Goal: Information Seeking & Learning: Learn about a topic

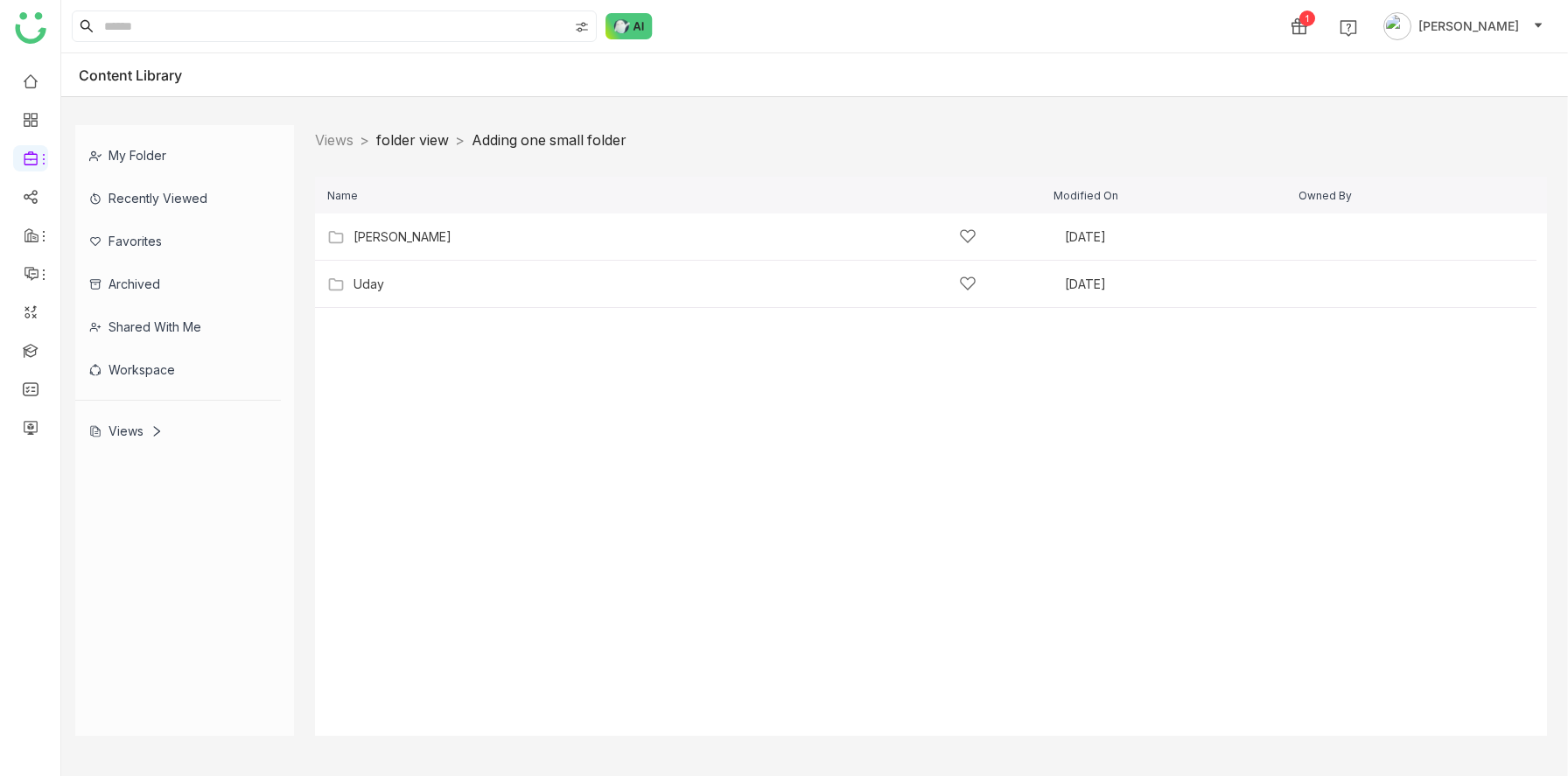
click at [427, 139] on link "folder view" at bounding box center [412, 139] width 72 height 17
click at [425, 141] on link "folder view" at bounding box center [412, 139] width 72 height 17
click at [422, 146] on link "folder view" at bounding box center [412, 139] width 72 height 17
click at [326, 142] on link "Views" at bounding box center [335, 139] width 39 height 17
click at [371, 243] on div "12" at bounding box center [665, 237] width 623 height 18
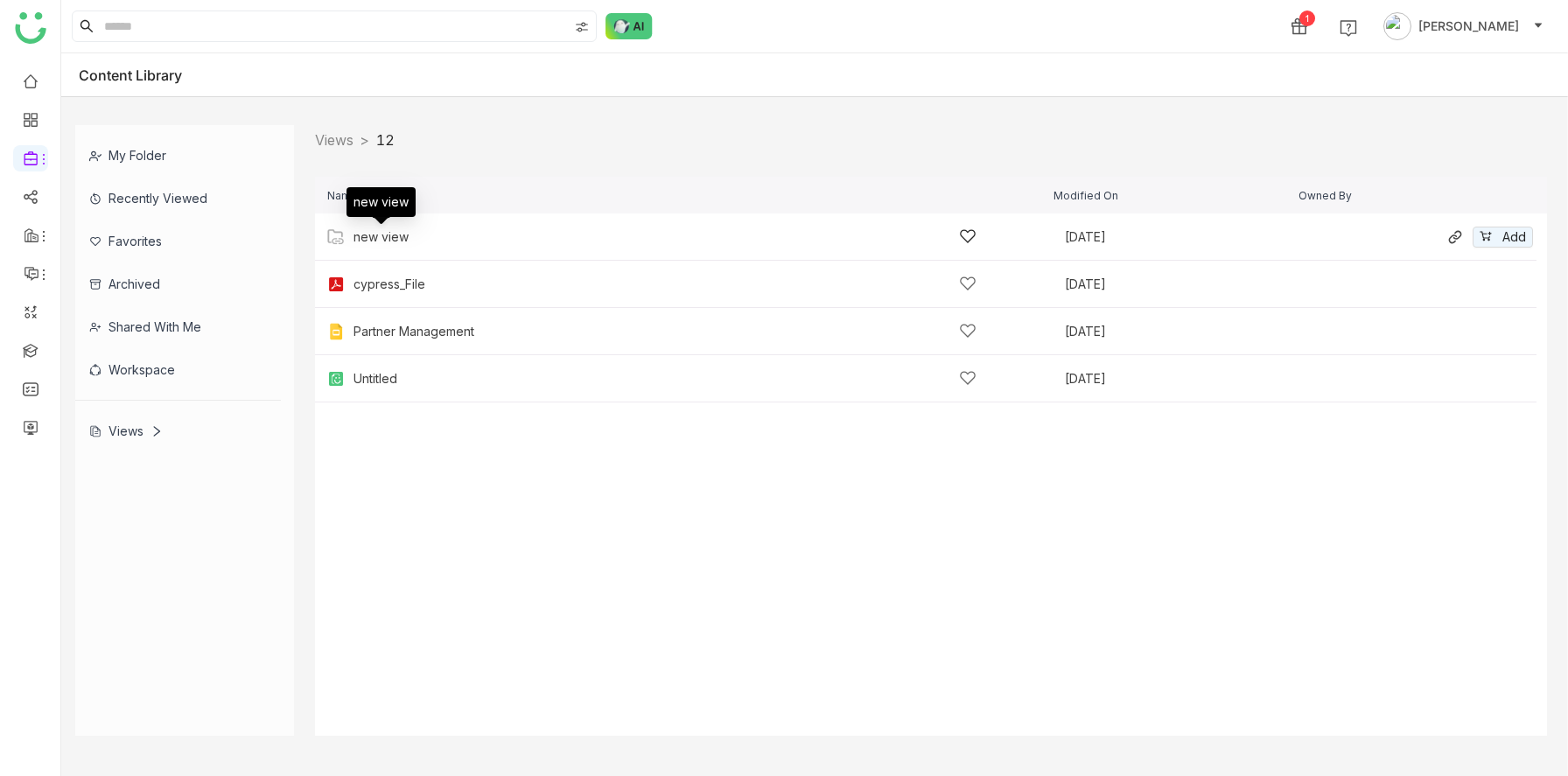
click at [384, 239] on div "new view" at bounding box center [381, 237] width 55 height 14
click at [384, 239] on div "folder view" at bounding box center [387, 237] width 66 height 14
click at [384, 239] on div "[PERSON_NAME]" at bounding box center [403, 237] width 98 height 14
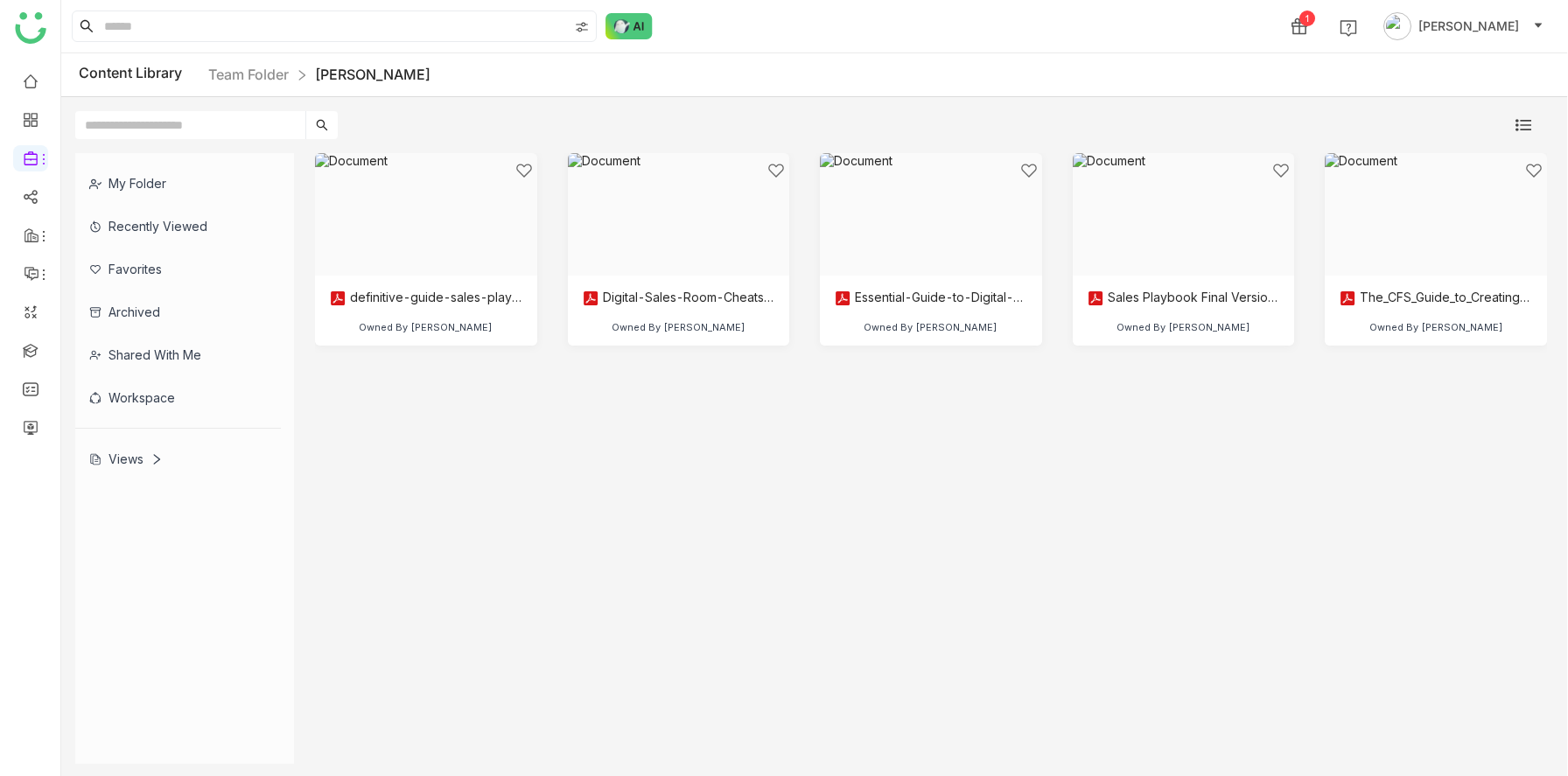
click at [126, 453] on div "Views" at bounding box center [126, 459] width 73 height 15
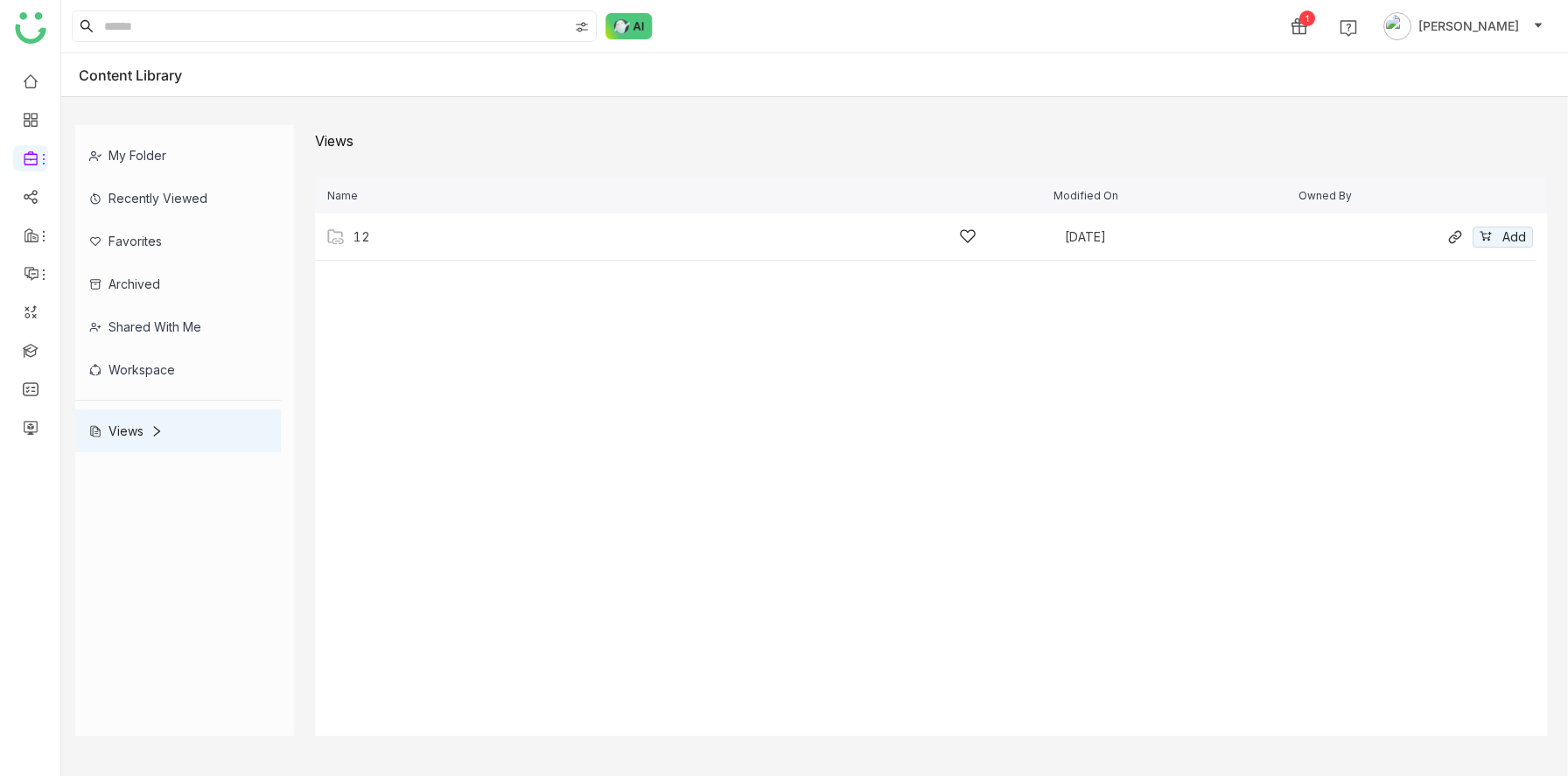
click at [373, 234] on div "12" at bounding box center [665, 237] width 623 height 18
click at [392, 280] on div "cypress_File" at bounding box center [390, 284] width 72 height 14
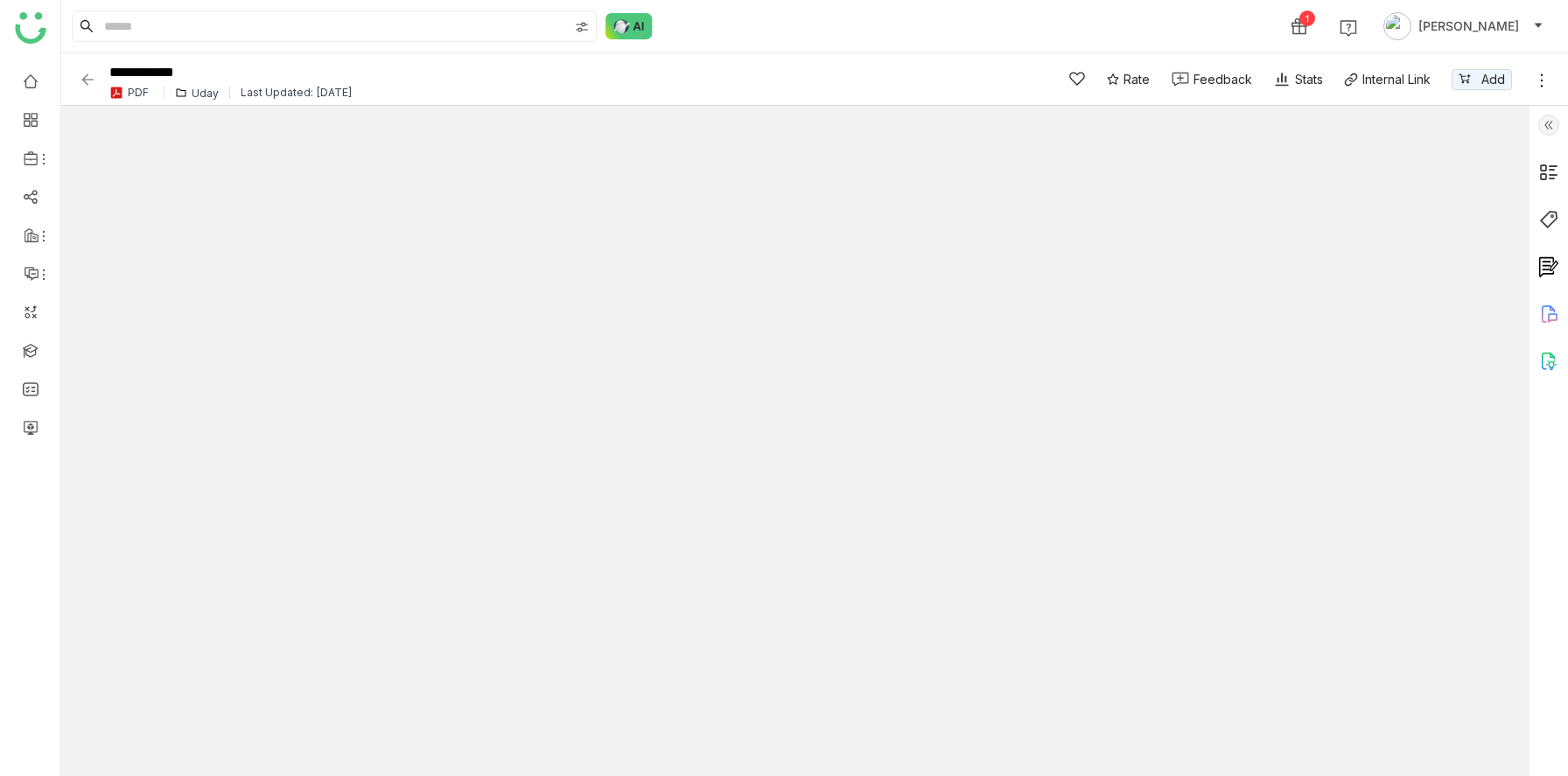
click at [193, 90] on div "Uday" at bounding box center [205, 93] width 28 height 13
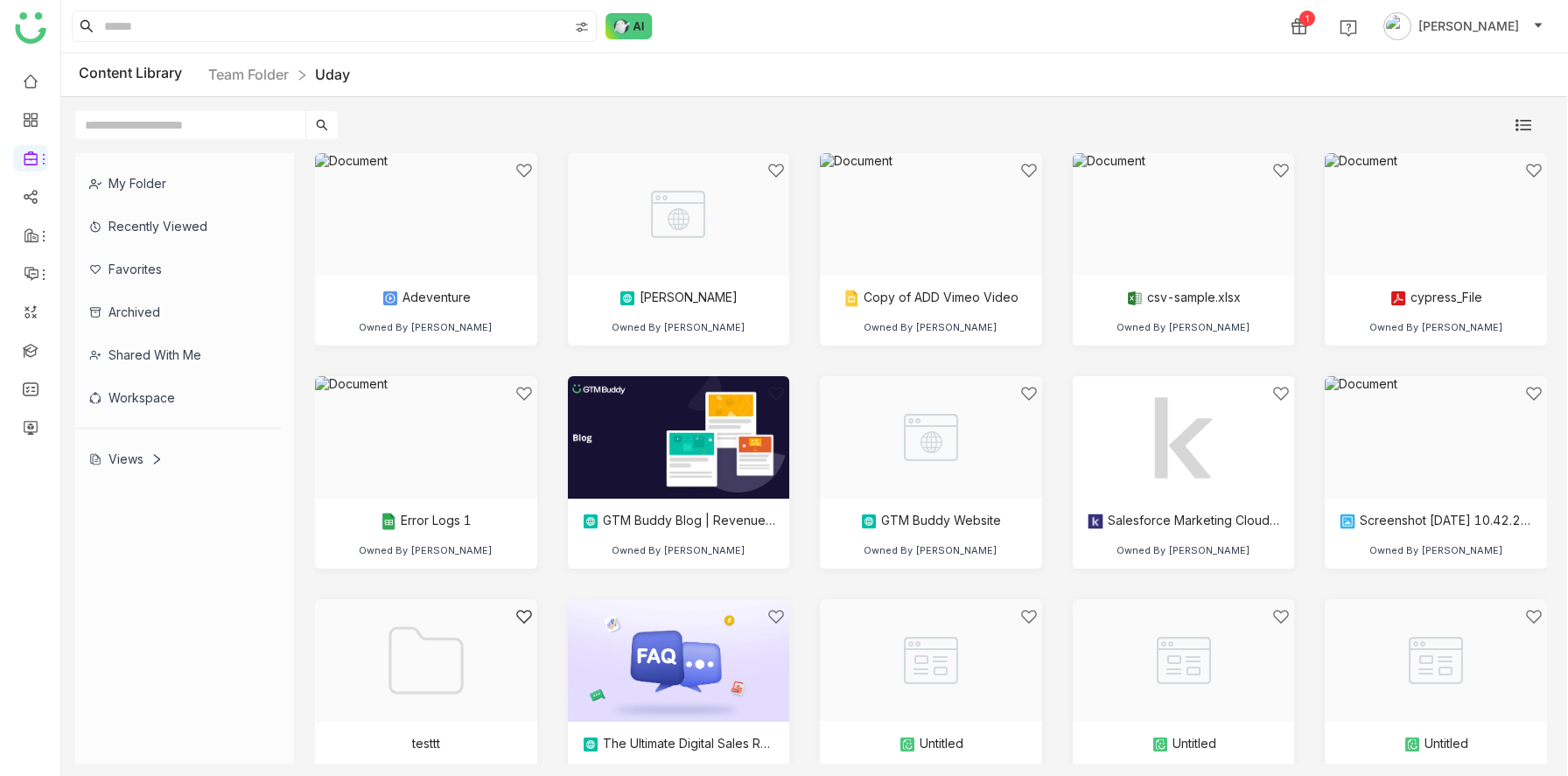
click at [122, 457] on div "Views" at bounding box center [126, 459] width 73 height 15
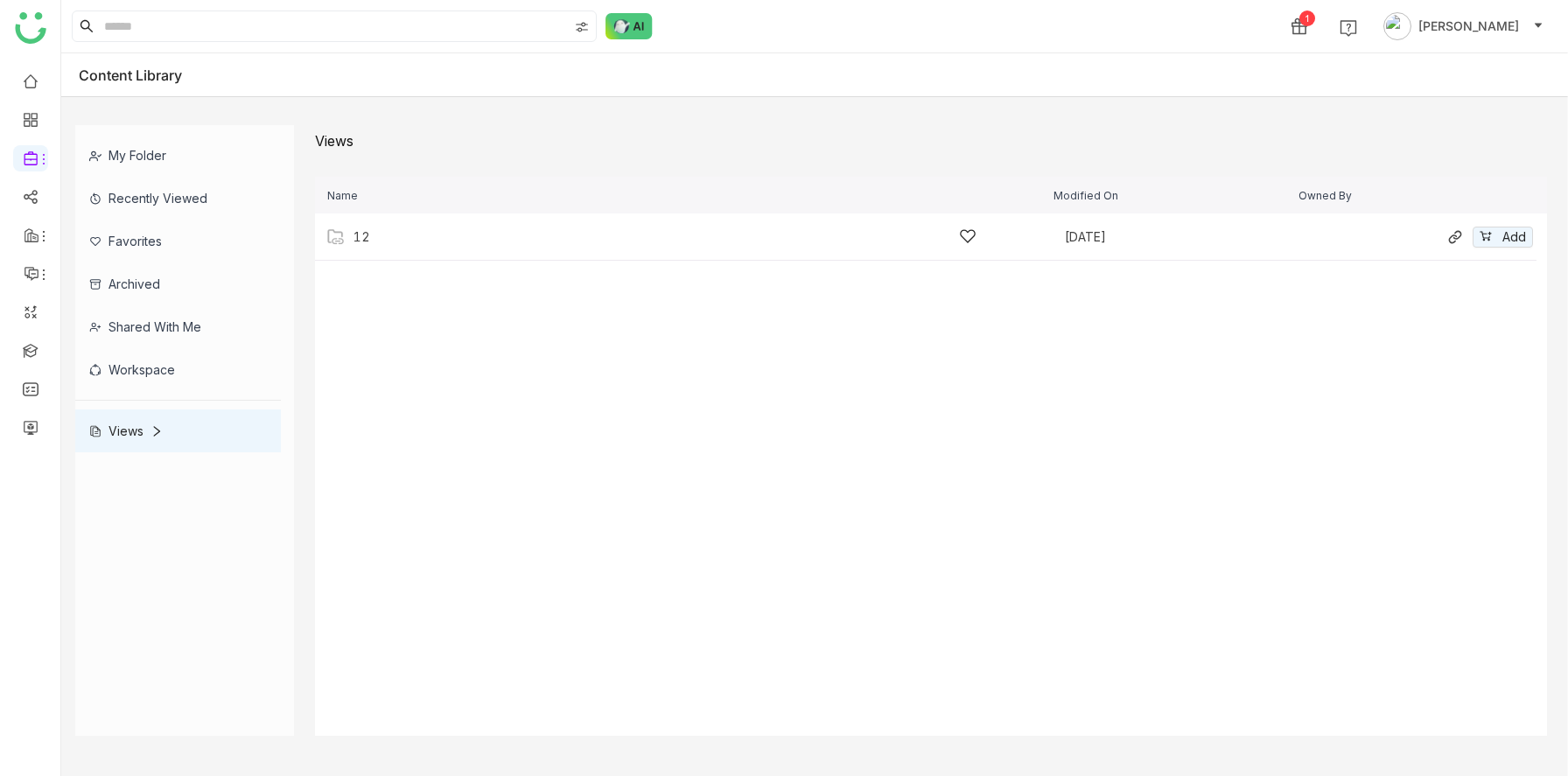
click at [374, 246] on div "12 Aug 13, 2025 Add" at bounding box center [926, 238] width 1221 height 48
click at [410, 238] on div "new view" at bounding box center [665, 237] width 623 height 18
click at [407, 241] on div "folder view" at bounding box center [387, 237] width 66 height 14
click at [403, 241] on div "[PERSON_NAME]" at bounding box center [403, 237] width 98 height 14
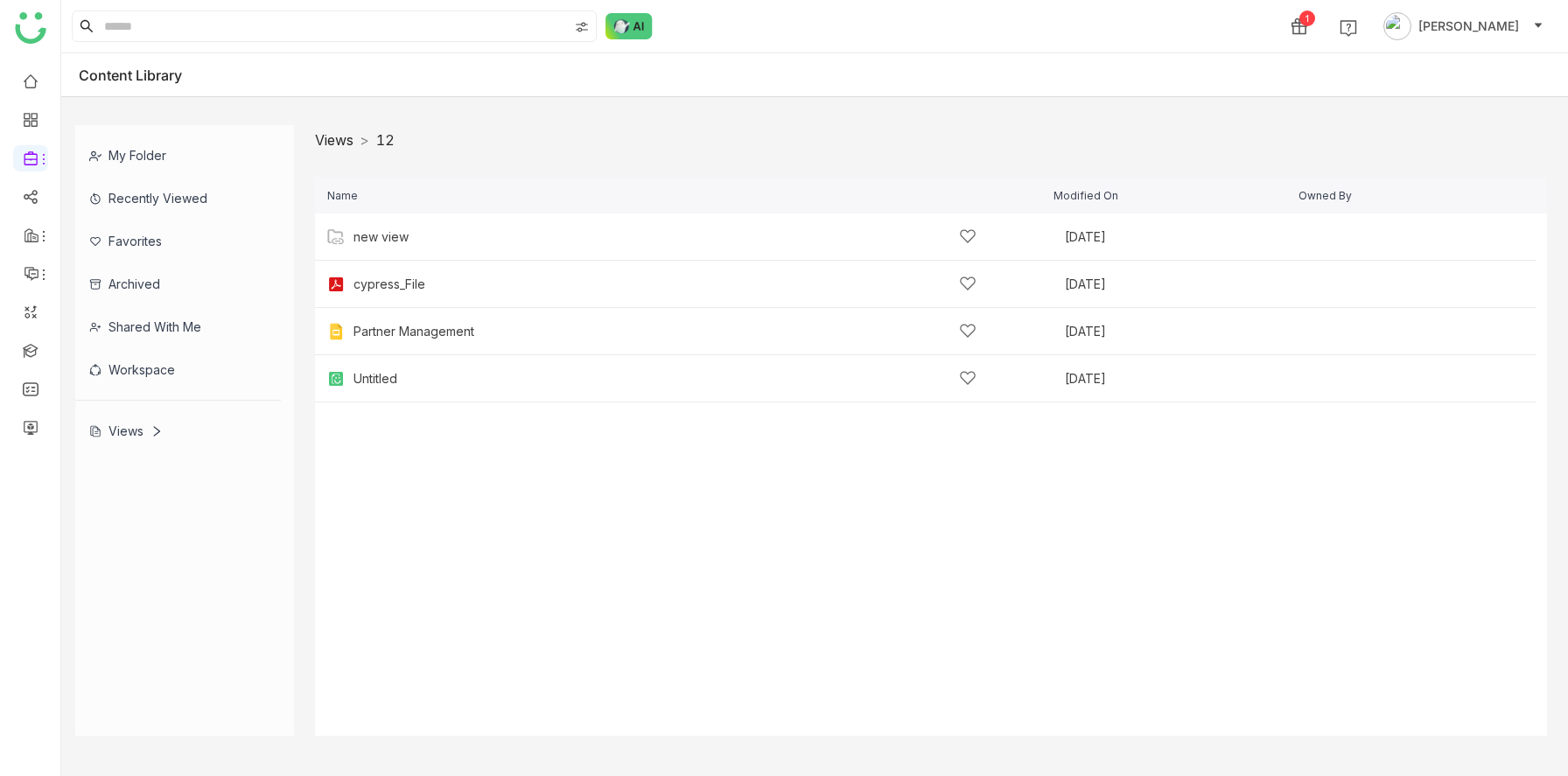
click at [343, 139] on link "Views" at bounding box center [335, 139] width 39 height 17
click at [369, 294] on div "view1 Sep 17, 2025 Add" at bounding box center [926, 284] width 1221 height 48
click at [377, 283] on div "view 2" at bounding box center [373, 284] width 39 height 14
click at [371, 434] on div "sravs" at bounding box center [665, 426] width 623 height 18
click at [407, 419] on div "sravs" at bounding box center [665, 426] width 623 height 18
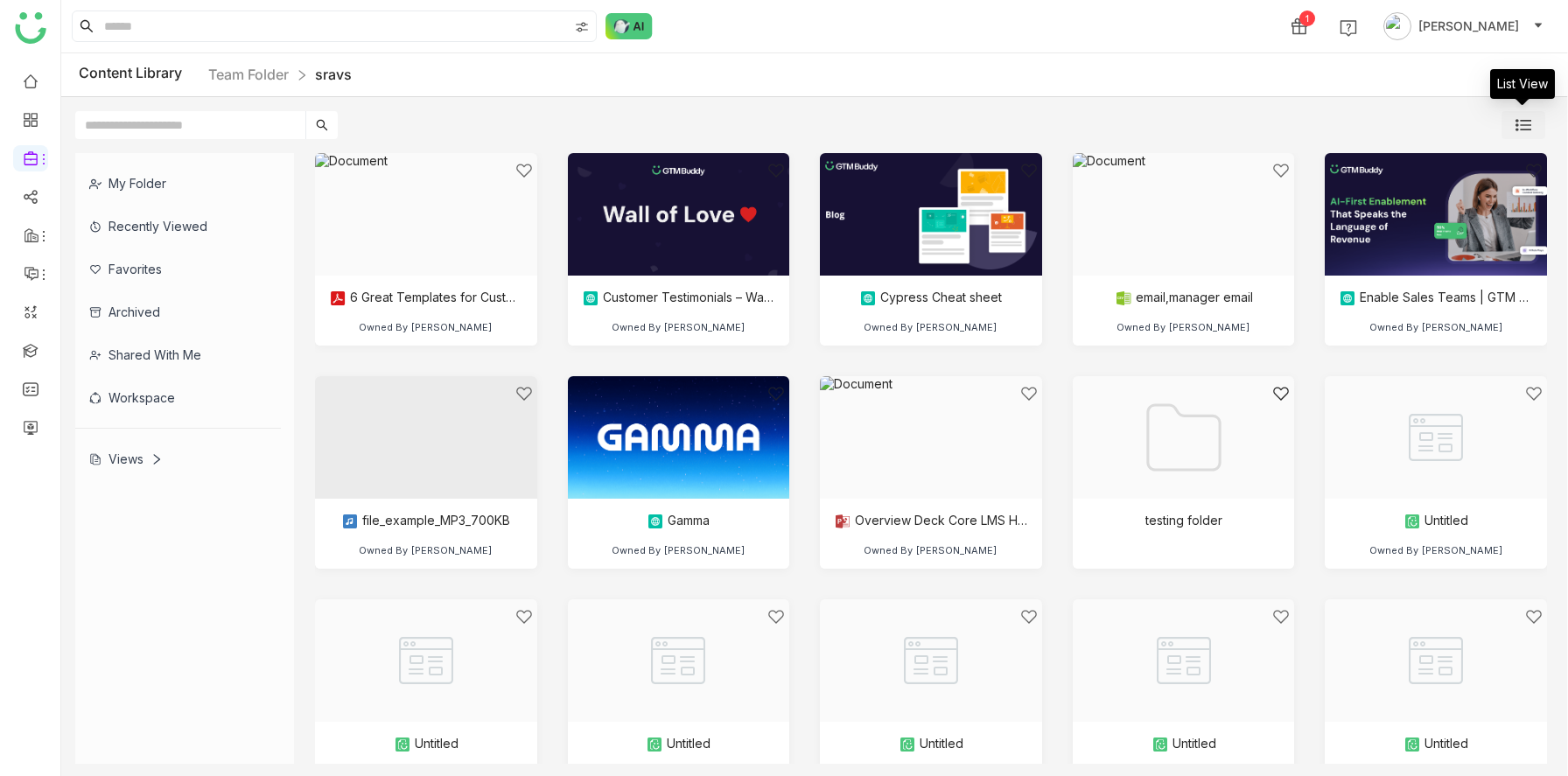
click at [1518, 122] on img at bounding box center [1523, 125] width 16 height 16
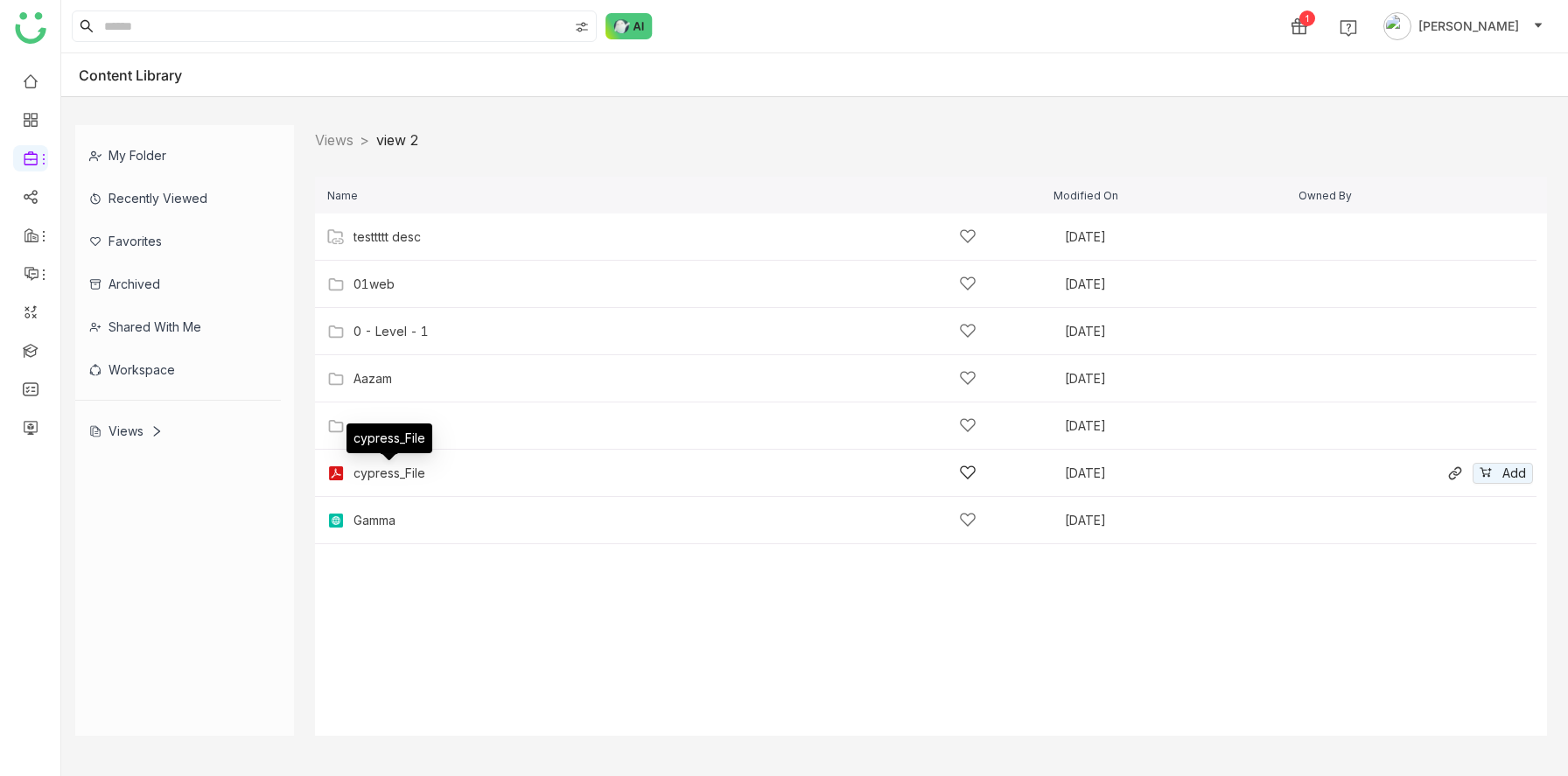
click at [382, 477] on div "cypress_File" at bounding box center [390, 473] width 72 height 14
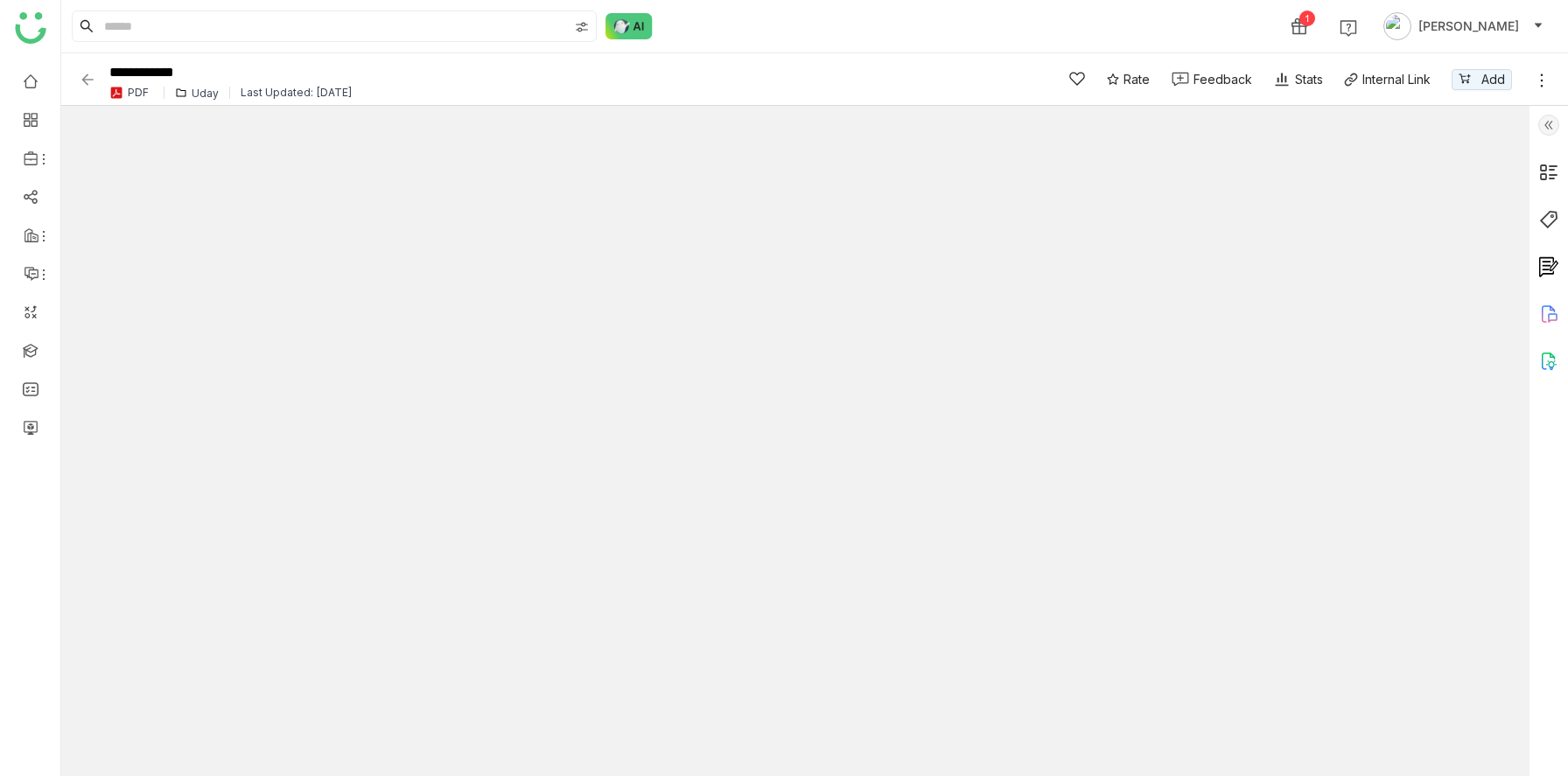
click at [198, 94] on div "Uday" at bounding box center [205, 93] width 28 height 13
click at [84, 83] on img at bounding box center [87, 79] width 17 height 17
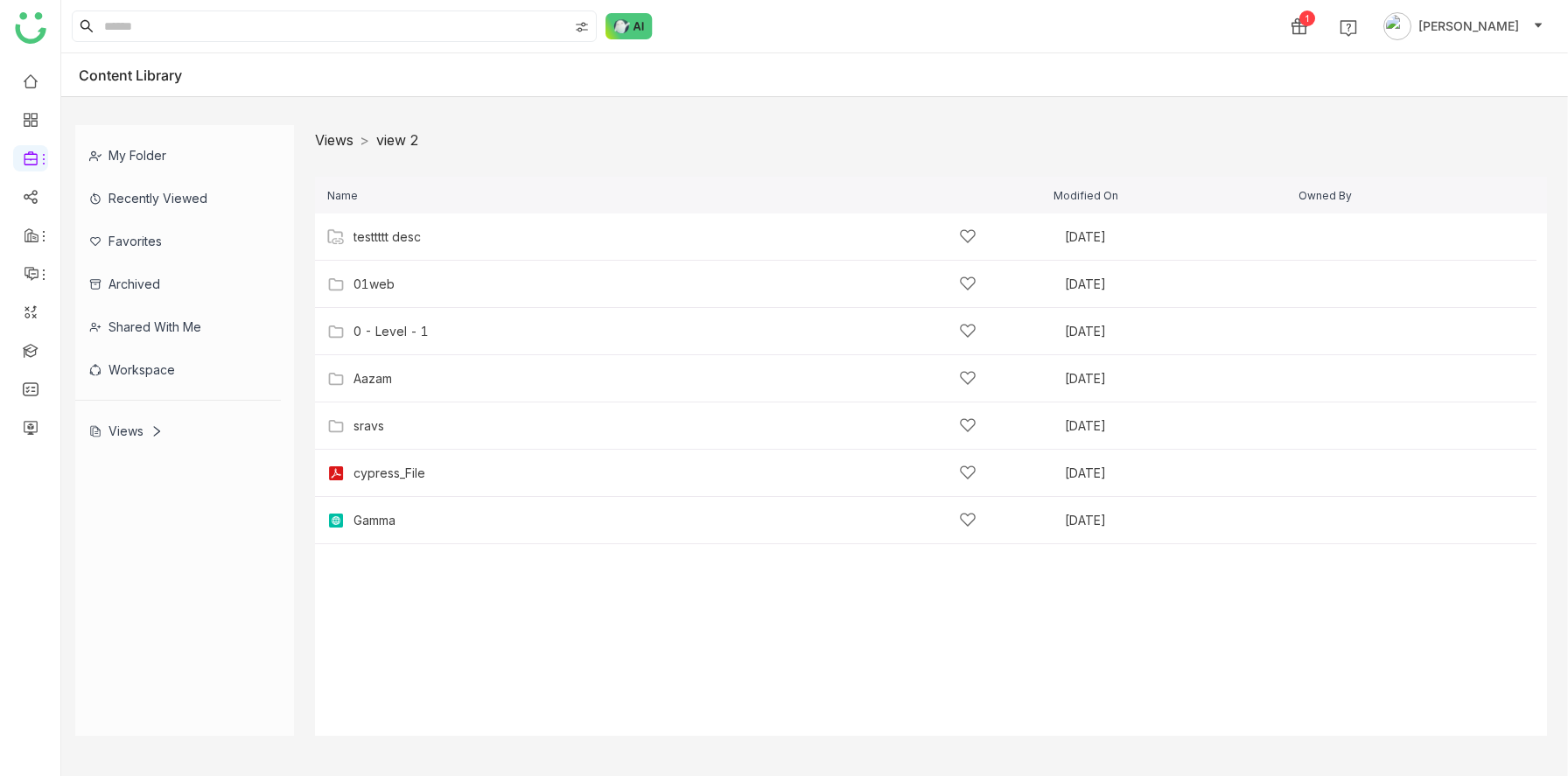
click at [342, 137] on link "Views" at bounding box center [335, 139] width 39 height 17
click at [374, 280] on div "view1" at bounding box center [371, 284] width 35 height 14
click at [393, 293] on div "view 2" at bounding box center [665, 284] width 623 height 18
click at [402, 433] on div "sravs" at bounding box center [665, 426] width 623 height 18
click at [390, 272] on div "view1 Sep 17, 2025 Add" at bounding box center [926, 284] width 1221 height 48
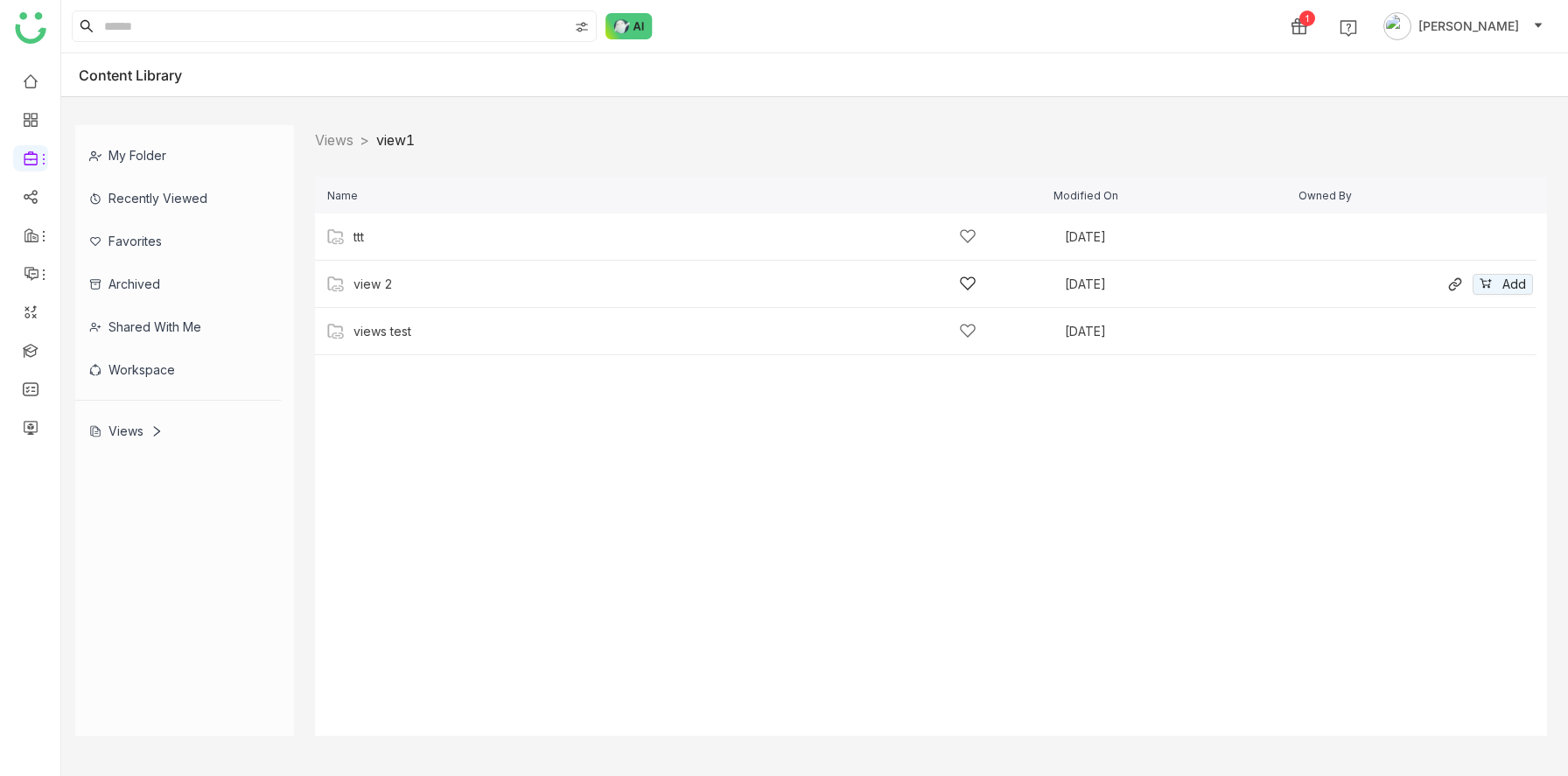
click at [388, 290] on div "view 2" at bounding box center [373, 284] width 39 height 14
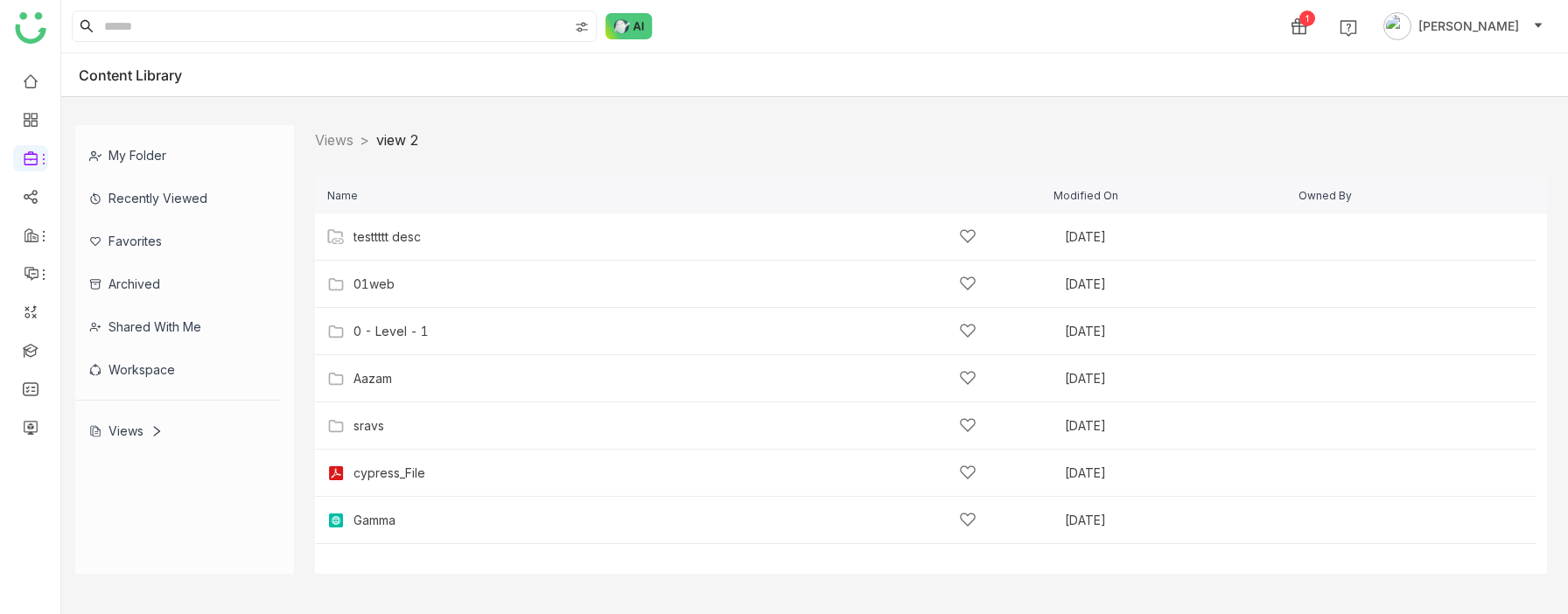
click at [861, 545] on cdk-virtual-scroll-viewport "testtttt desc Sep 22, 2025 Add 01web Sep 22, 2025 Add 0 - Level - 1 Sep 20, 202…" at bounding box center [932, 393] width 1232 height 360
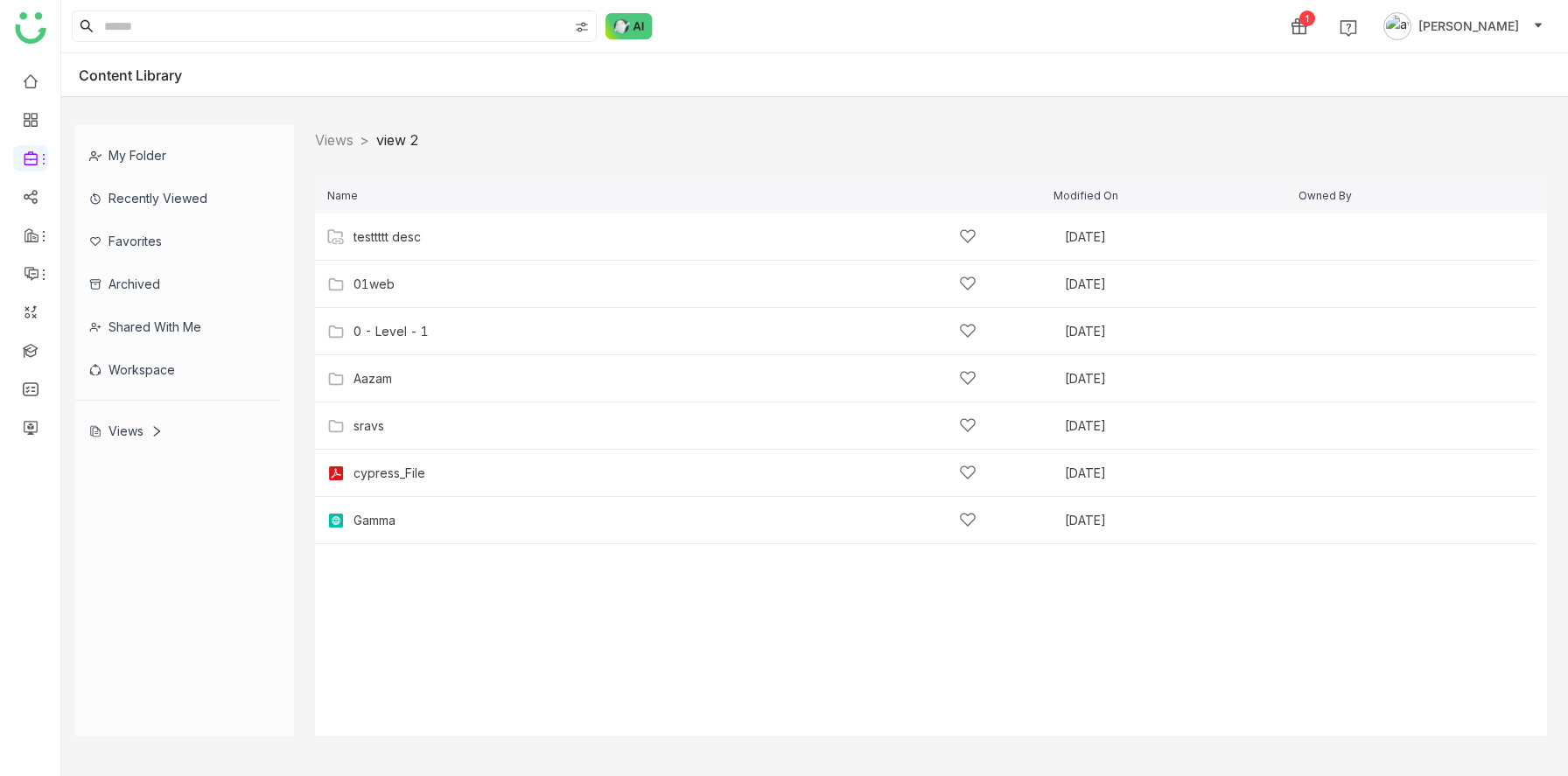
click at [1487, 29] on span "[PERSON_NAME]" at bounding box center [1469, 26] width 101 height 19
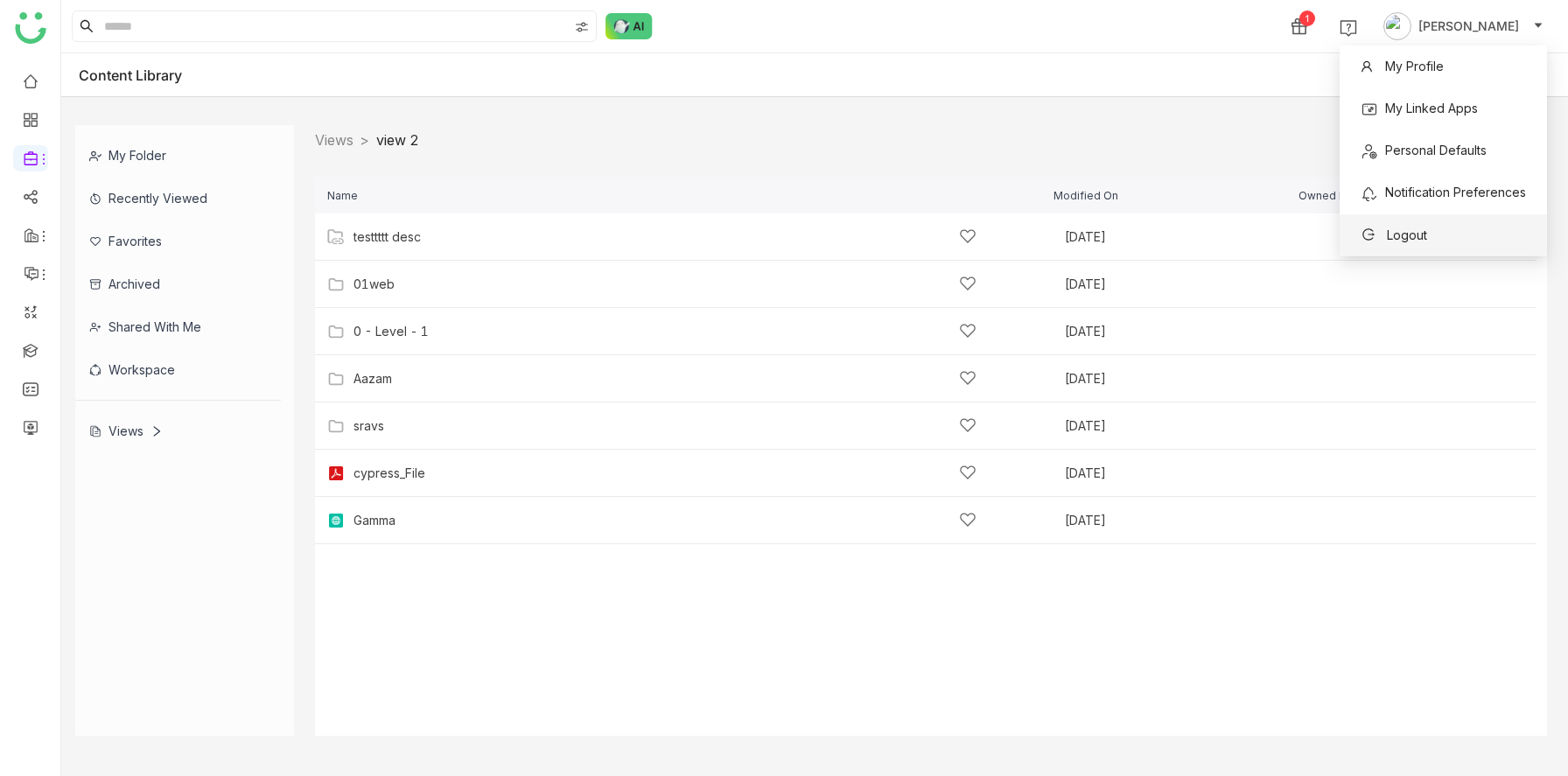
click at [1397, 241] on span "Logout" at bounding box center [1408, 235] width 40 height 15
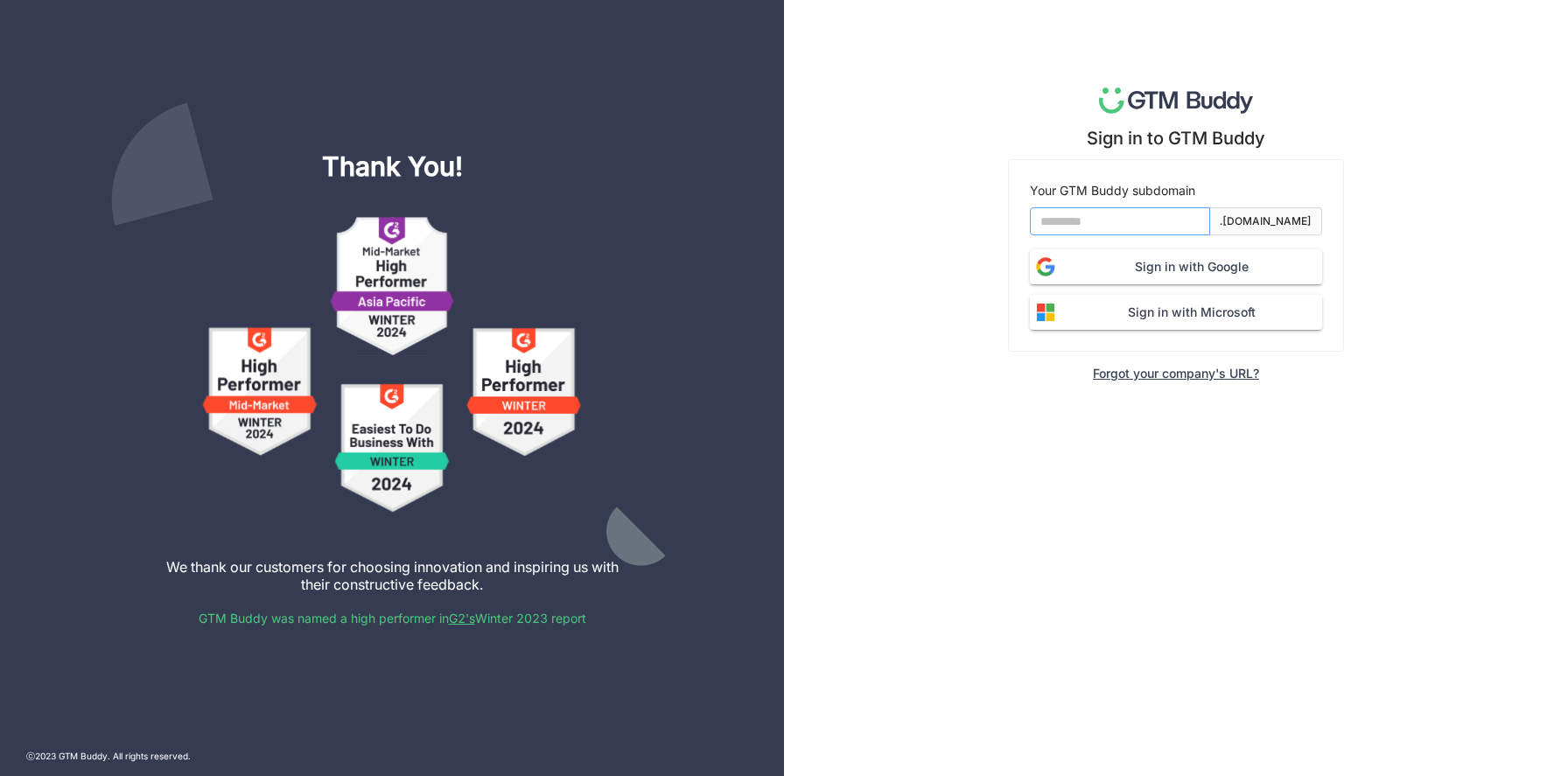
click at [1091, 216] on input at bounding box center [1120, 221] width 181 height 28
type input "*******"
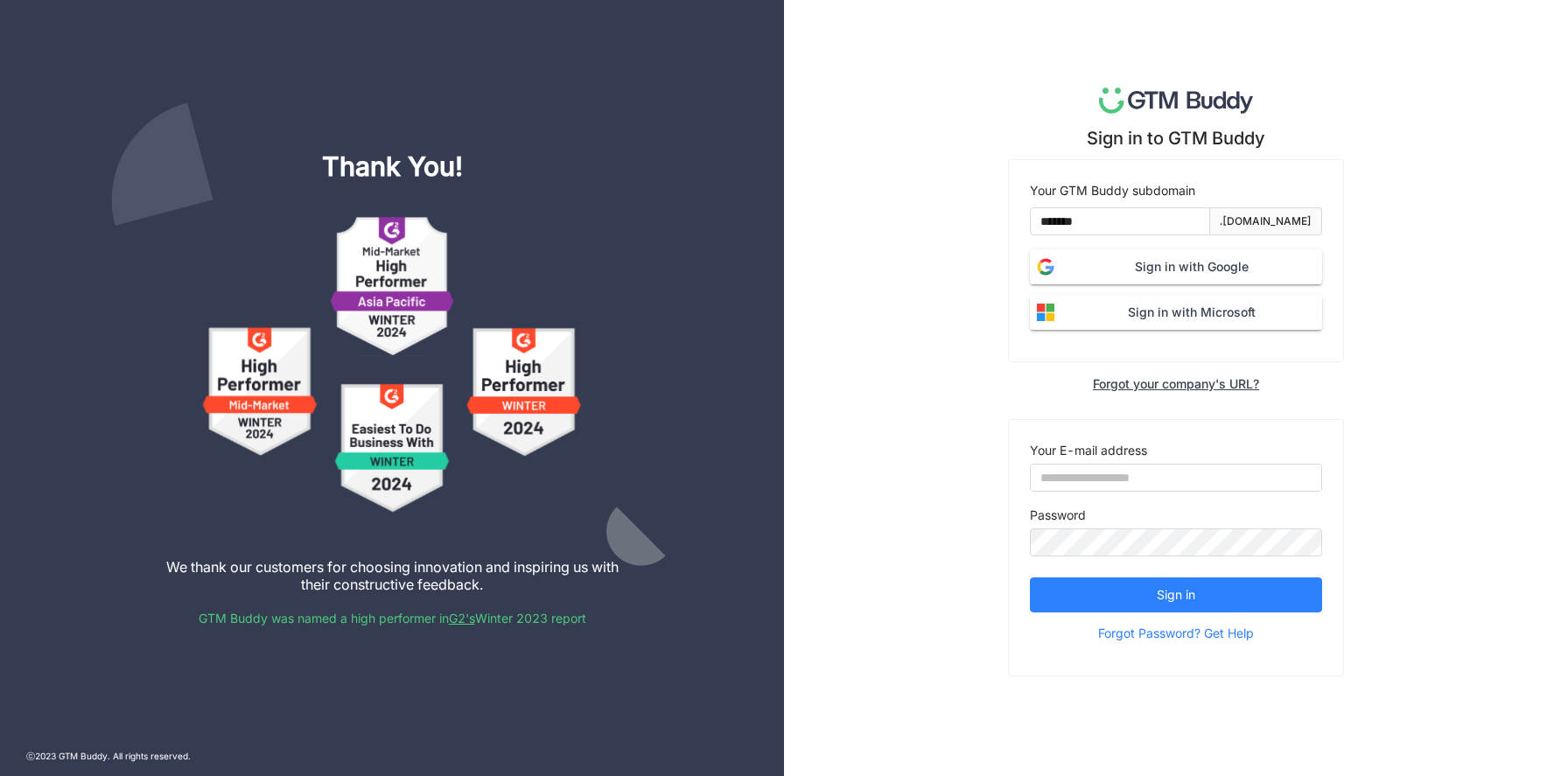
click at [1132, 272] on span "Sign in with Google" at bounding box center [1192, 267] width 260 height 19
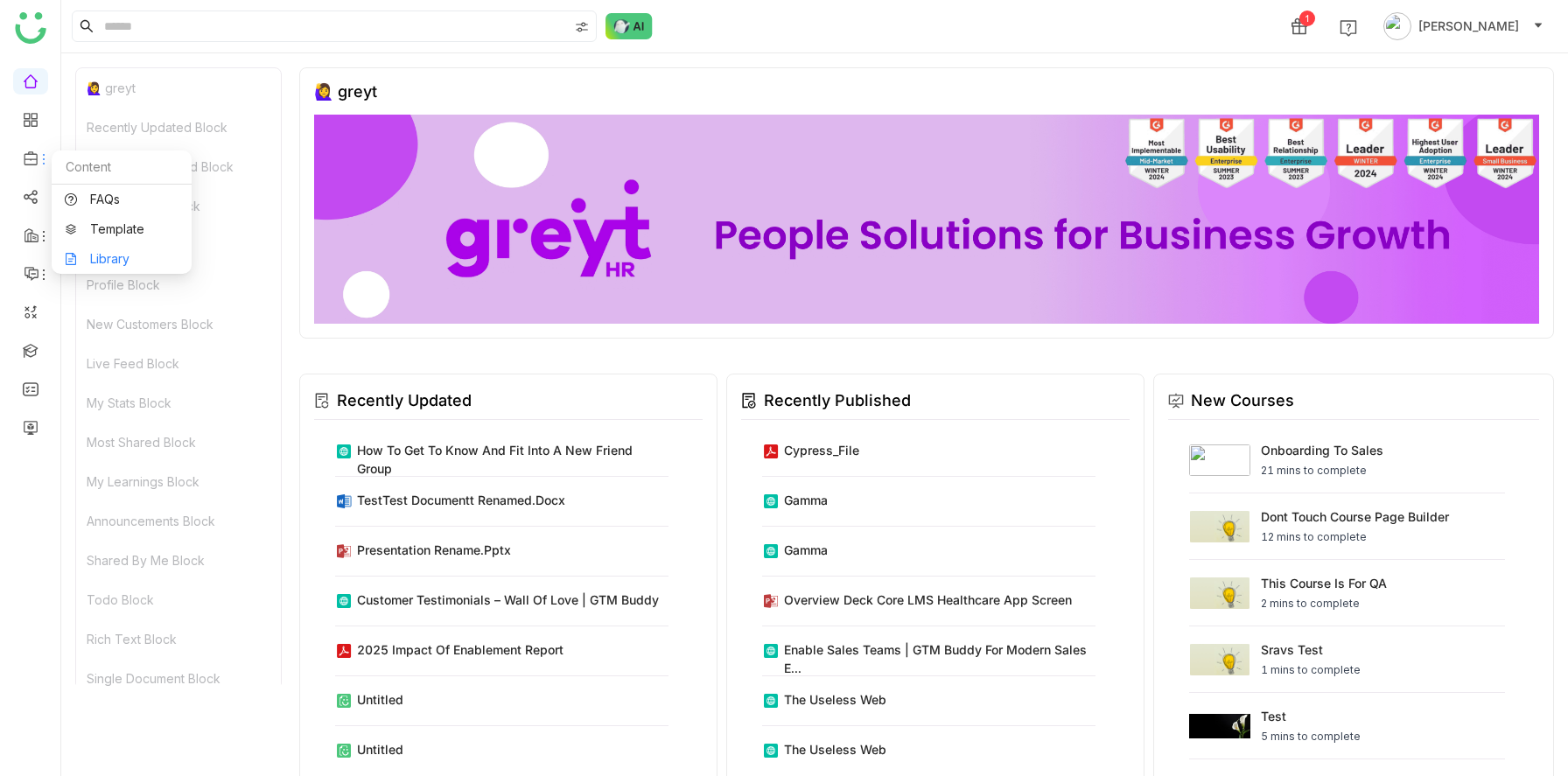
click at [92, 261] on link "Library" at bounding box center [122, 259] width 114 height 12
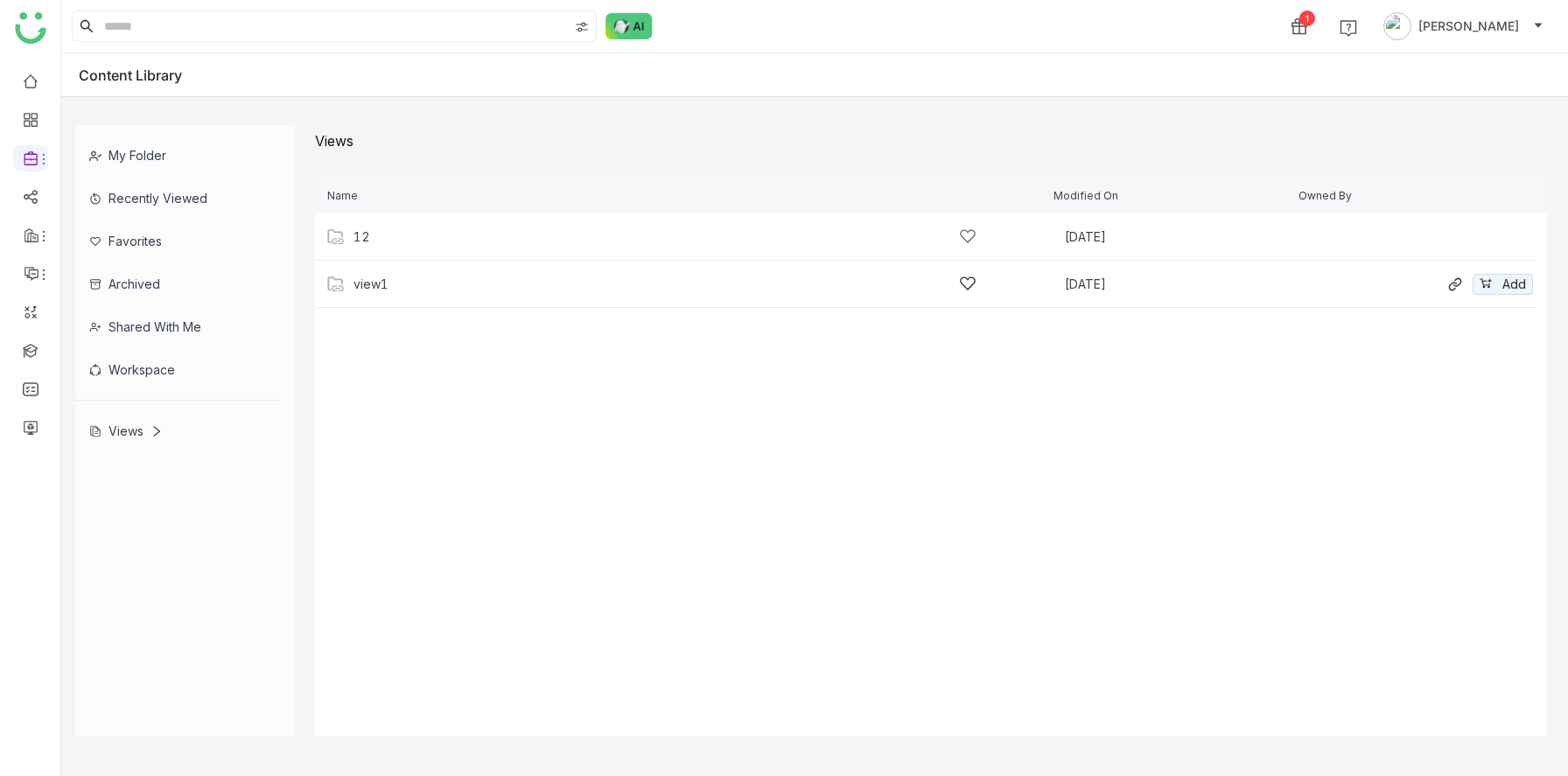
click at [414, 291] on div "view1" at bounding box center [665, 284] width 623 height 18
click at [326, 139] on link "Views" at bounding box center [335, 139] width 39 height 17
click at [435, 289] on div "view1" at bounding box center [665, 284] width 623 height 18
click at [408, 286] on div "view 2" at bounding box center [665, 284] width 623 height 18
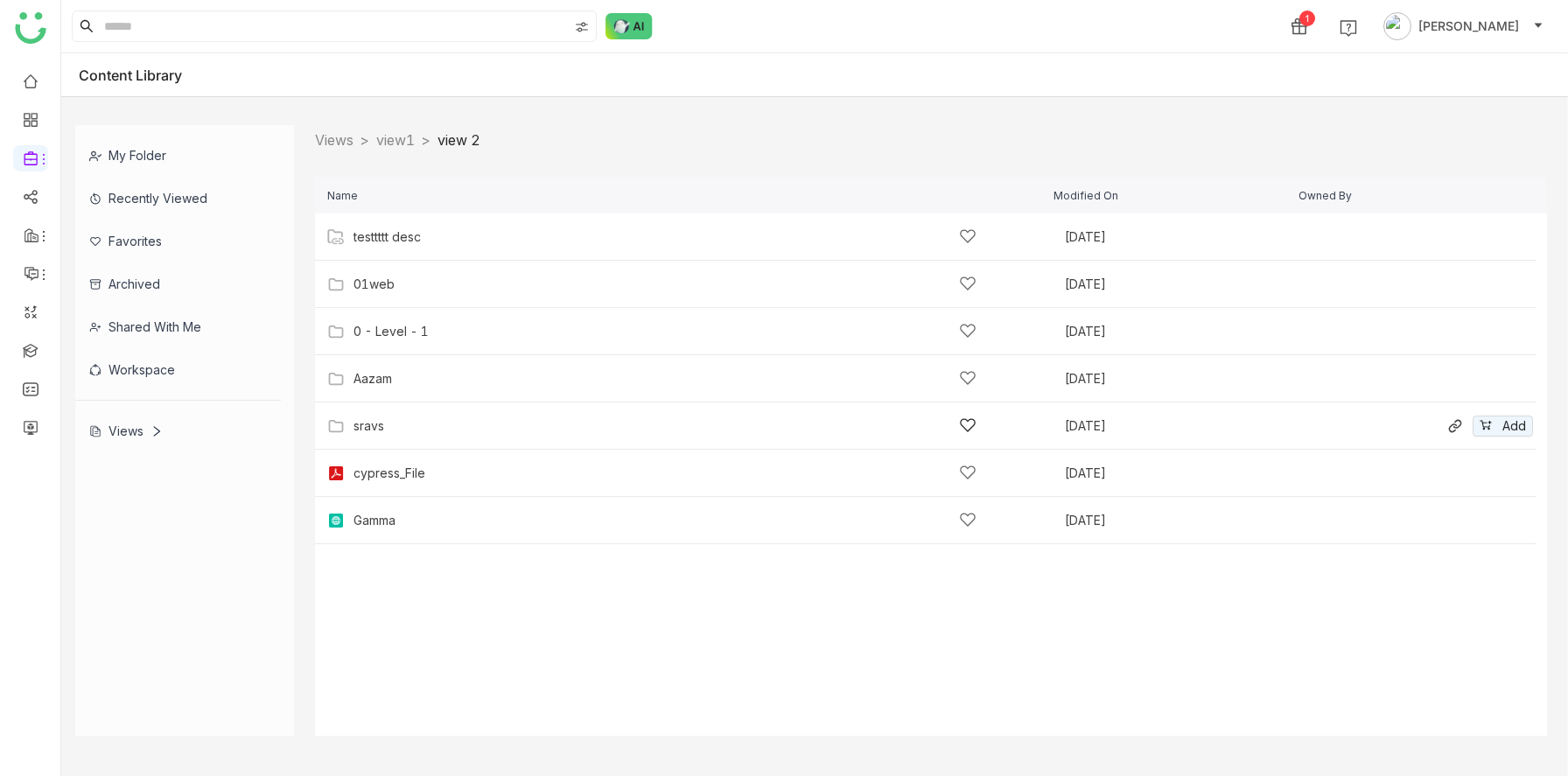
click at [392, 431] on div "sravs" at bounding box center [665, 426] width 623 height 18
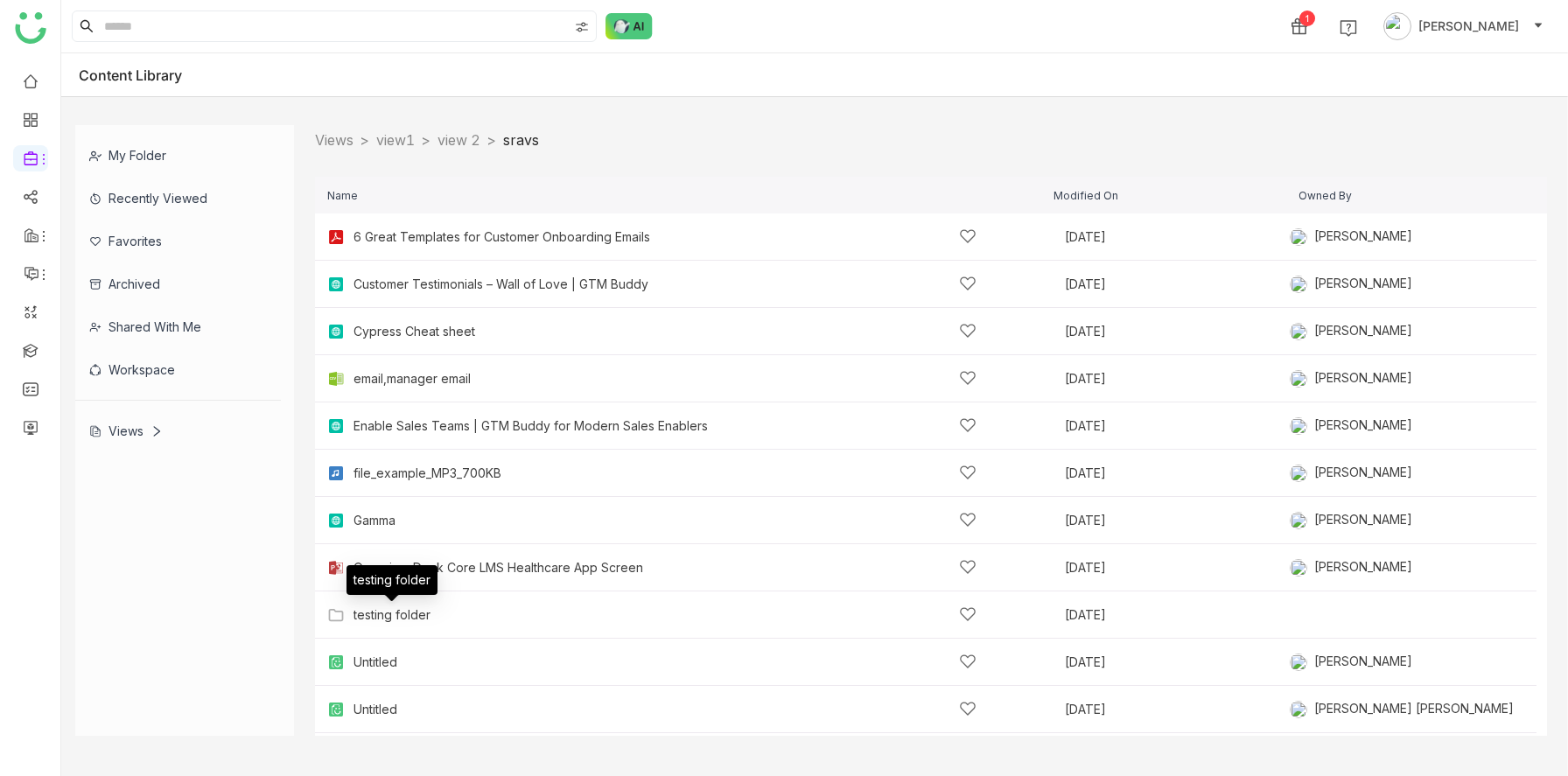
click at [395, 615] on div "testing folder" at bounding box center [392, 615] width 77 height 14
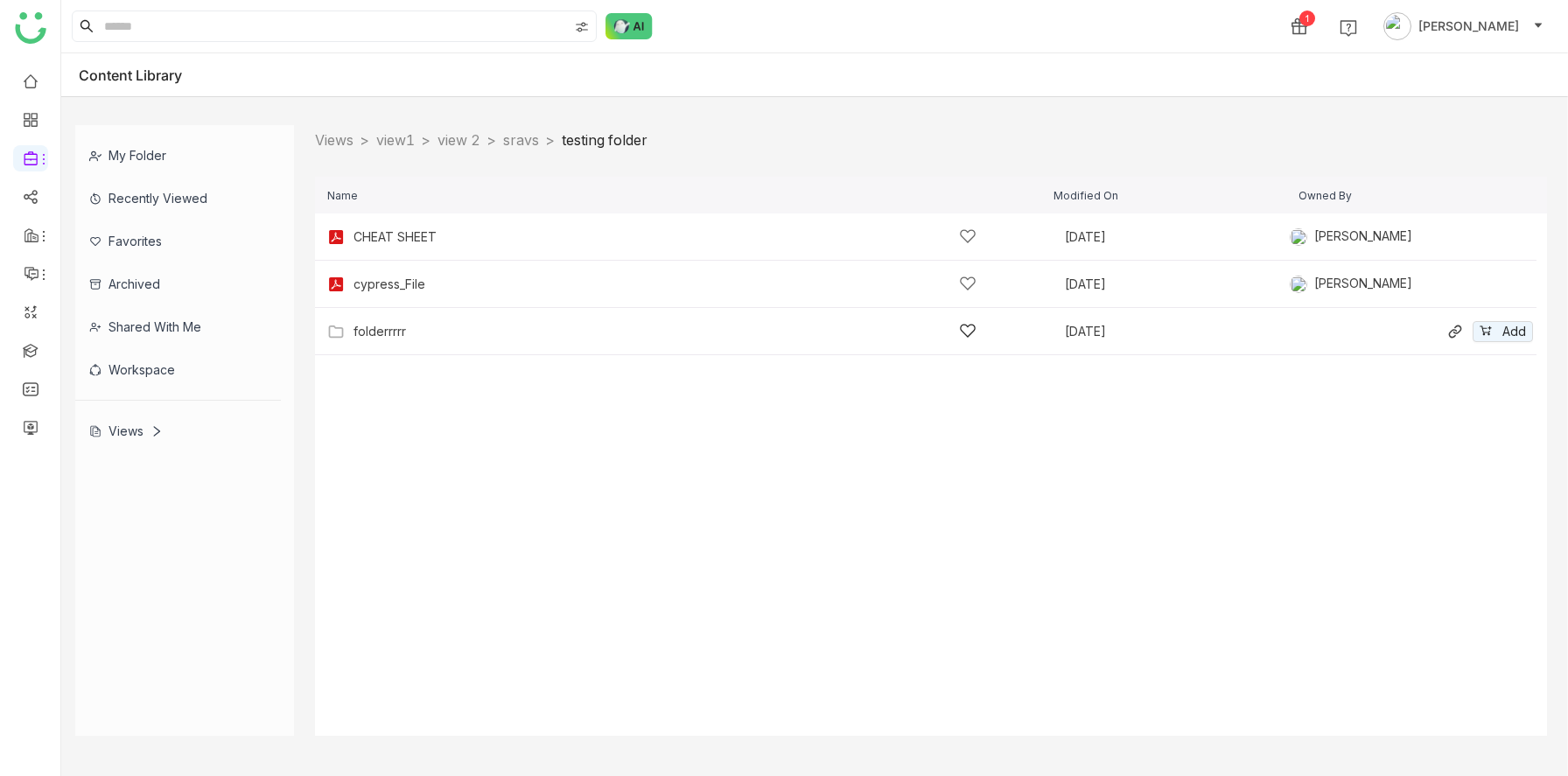
click at [441, 338] on div "folderrrrr" at bounding box center [665, 331] width 623 height 18
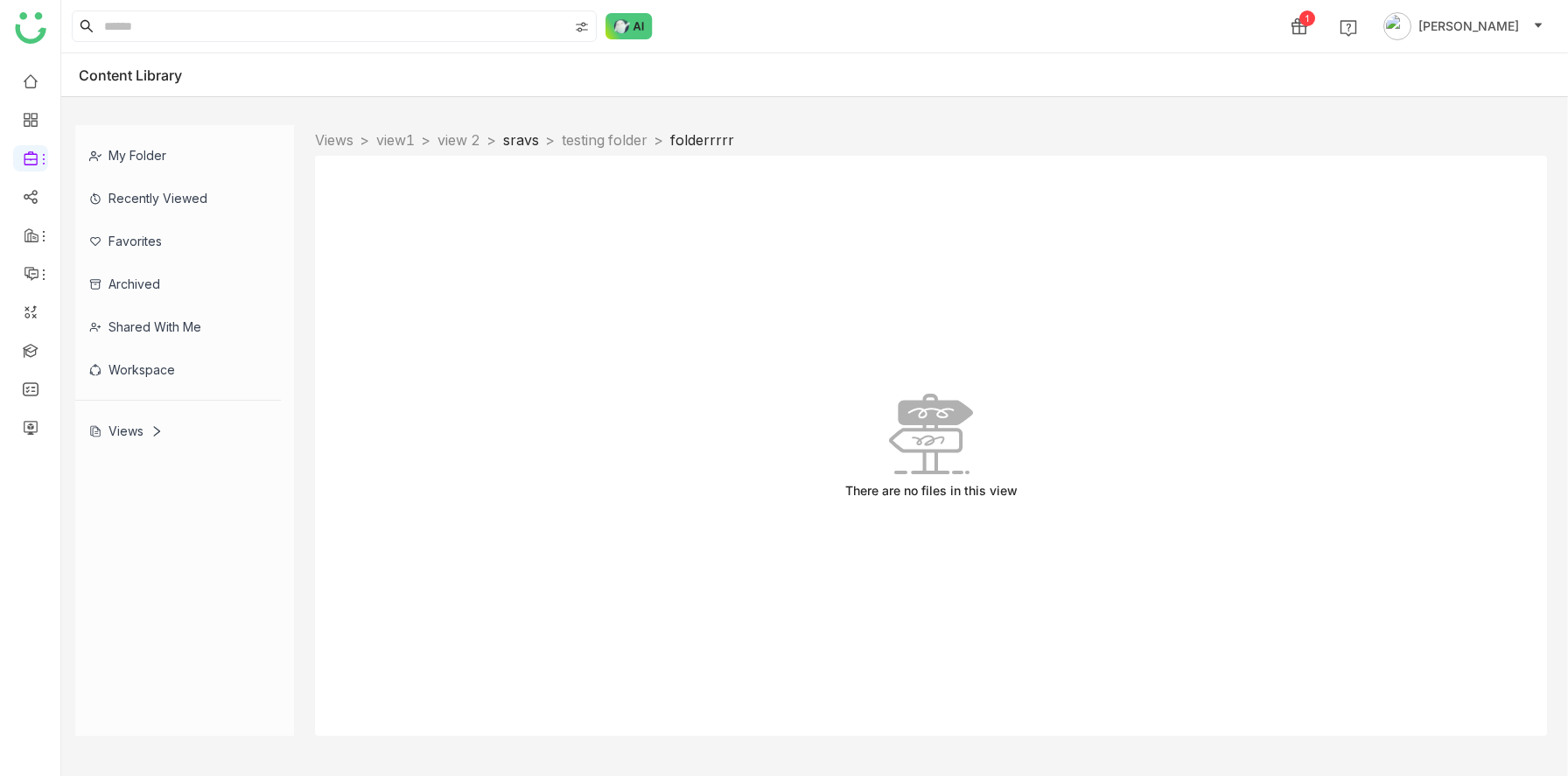
click at [539, 146] on link "sravs" at bounding box center [521, 139] width 36 height 17
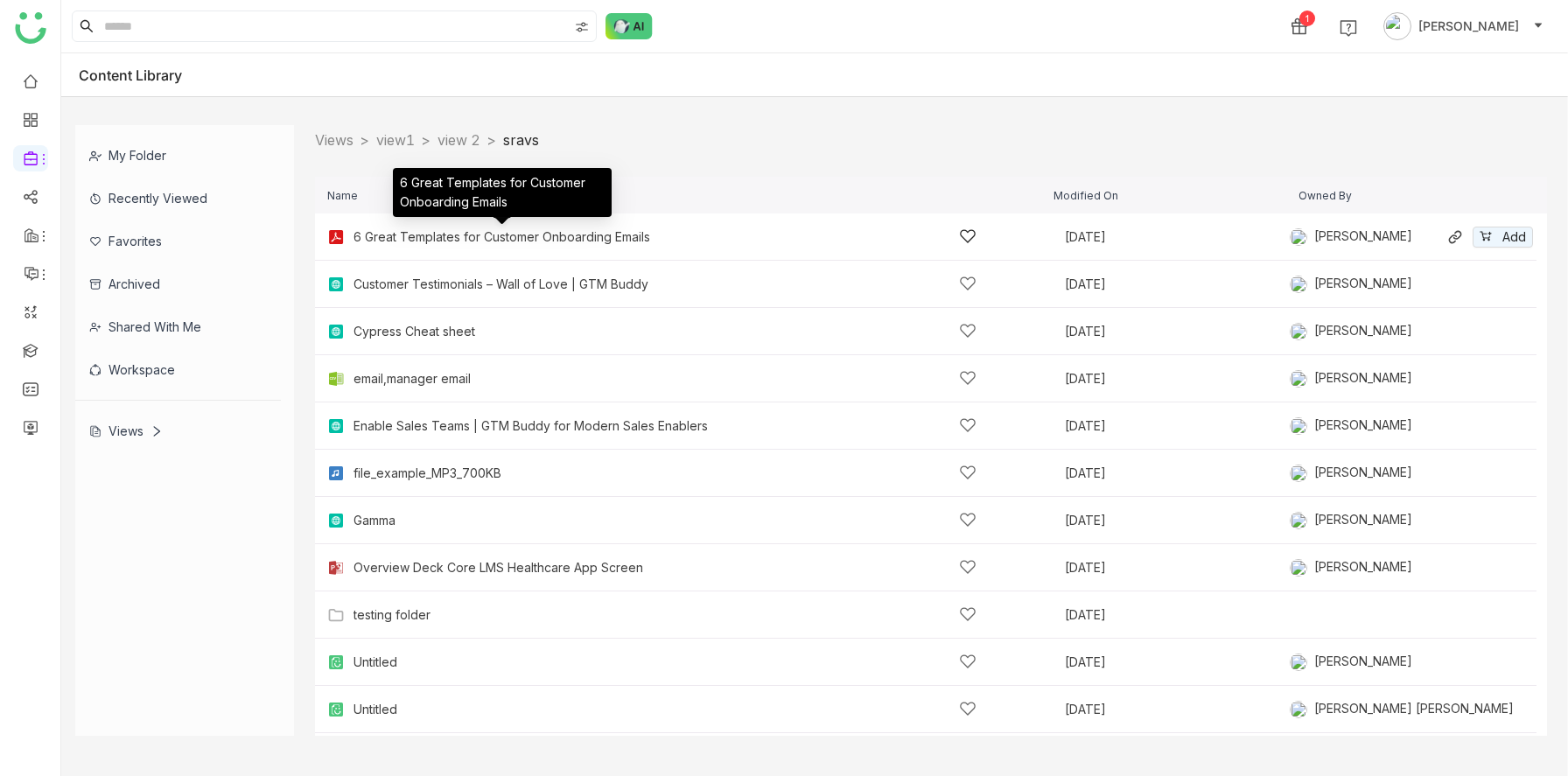
click at [408, 239] on div "6 Great Templates for Customer Onboarding Emails" at bounding box center [502, 237] width 296 height 14
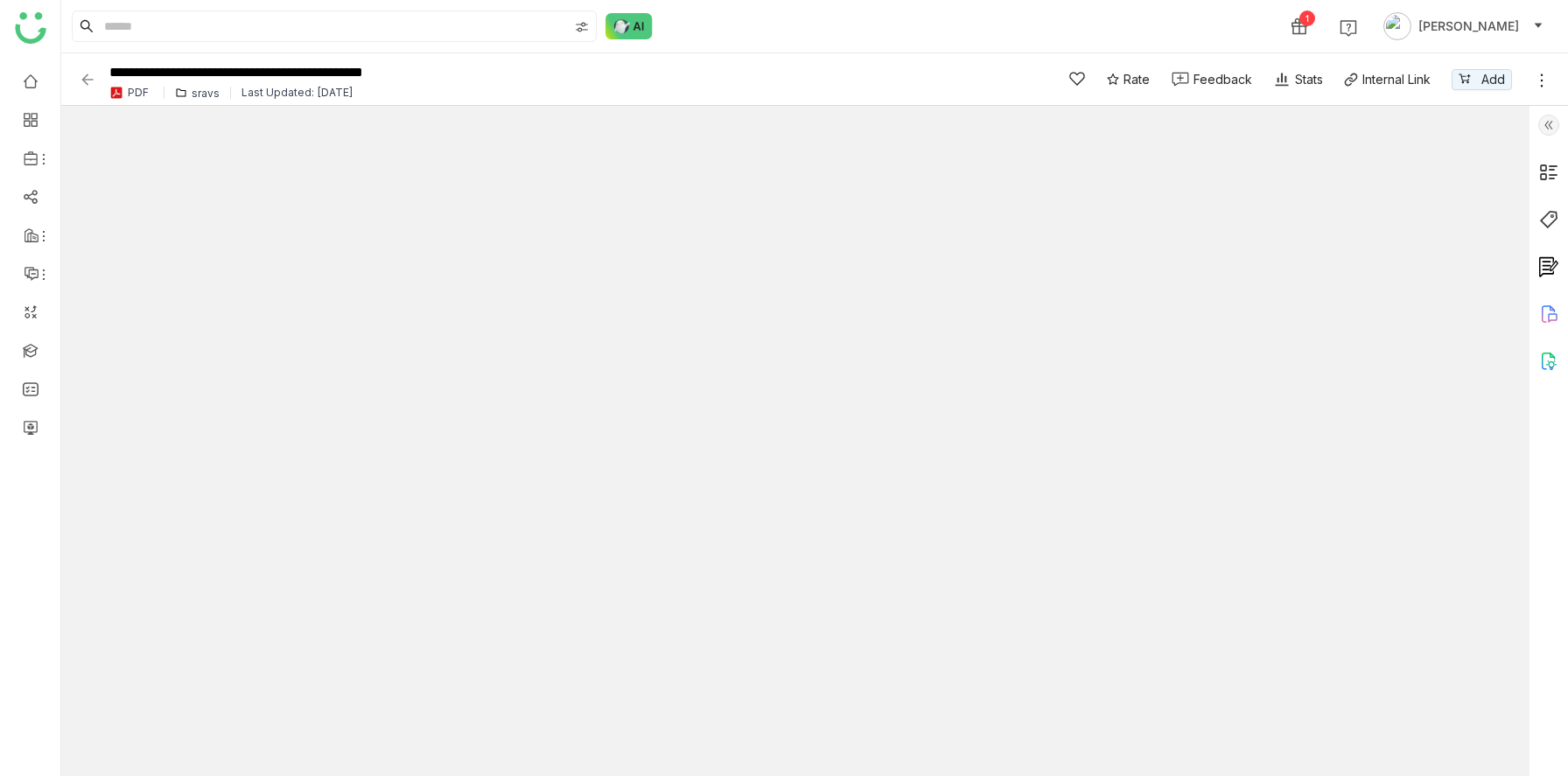
click at [206, 94] on div "sravs" at bounding box center [205, 93] width 28 height 13
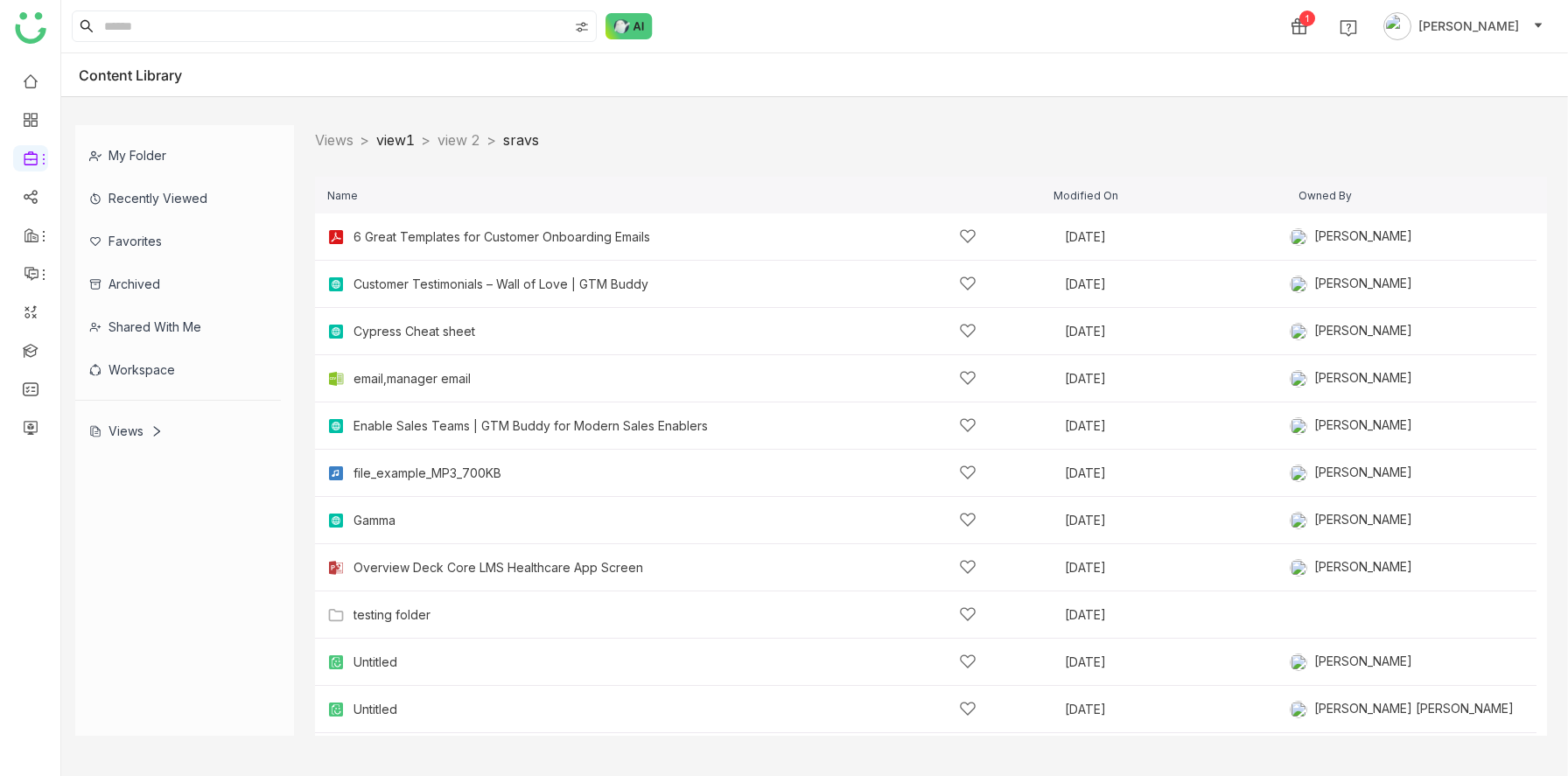
click at [390, 144] on link "view1" at bounding box center [395, 139] width 39 height 17
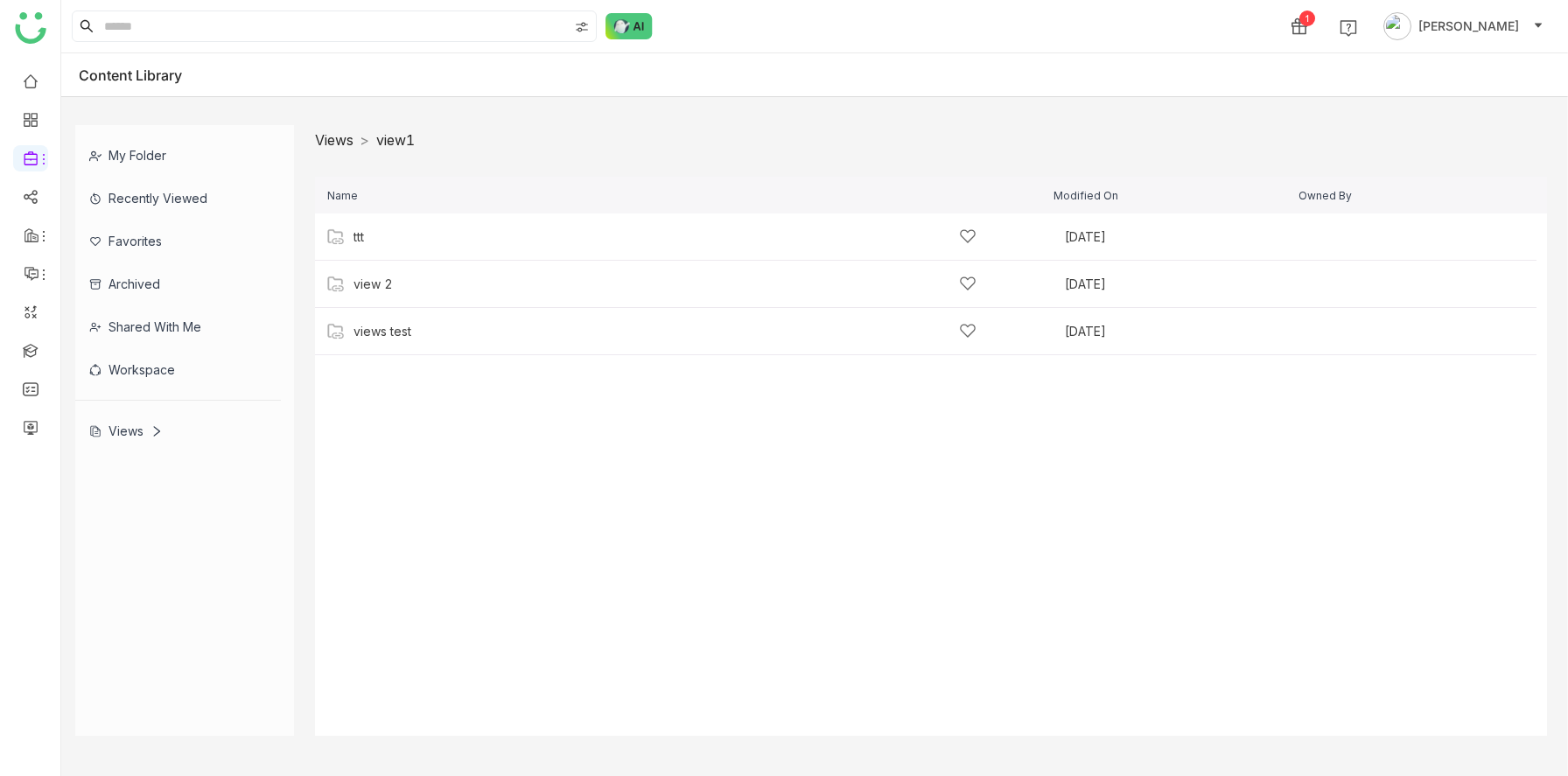
click at [335, 143] on link "Views" at bounding box center [335, 139] width 39 height 17
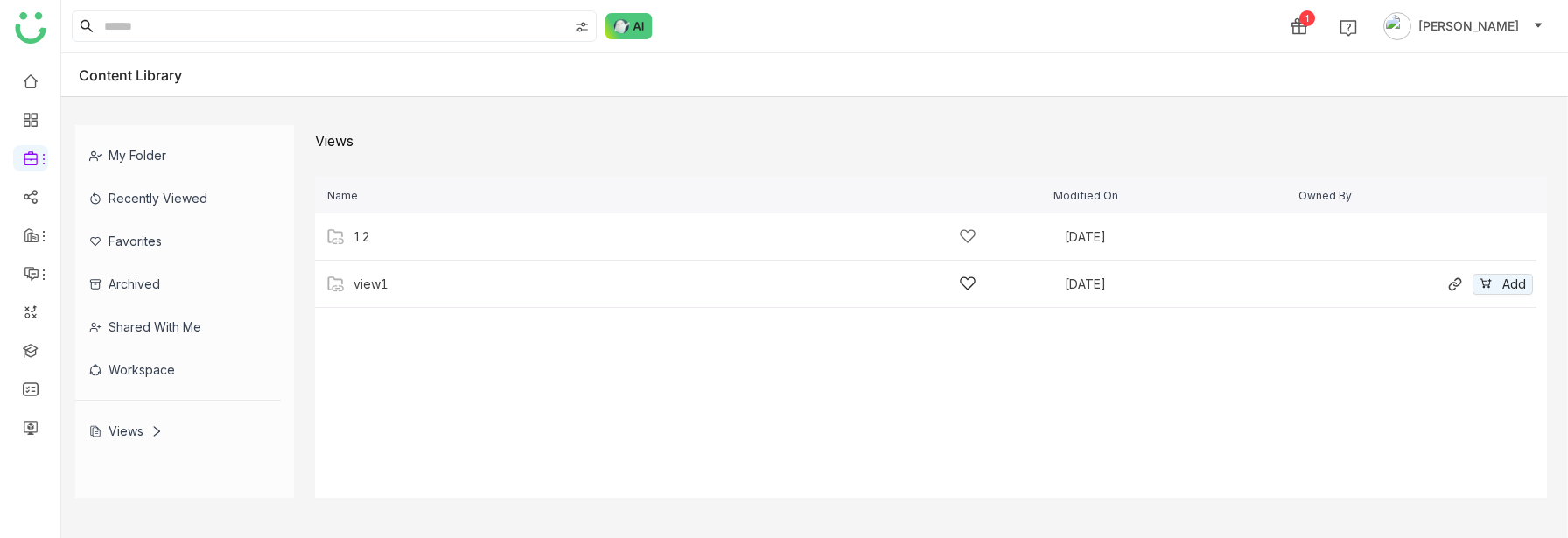
click at [440, 290] on div "view1" at bounding box center [665, 284] width 623 height 18
click at [340, 138] on link "Views" at bounding box center [335, 139] width 39 height 17
click at [391, 280] on div "view1" at bounding box center [665, 284] width 623 height 18
click at [456, 332] on div "views test" at bounding box center [665, 331] width 623 height 18
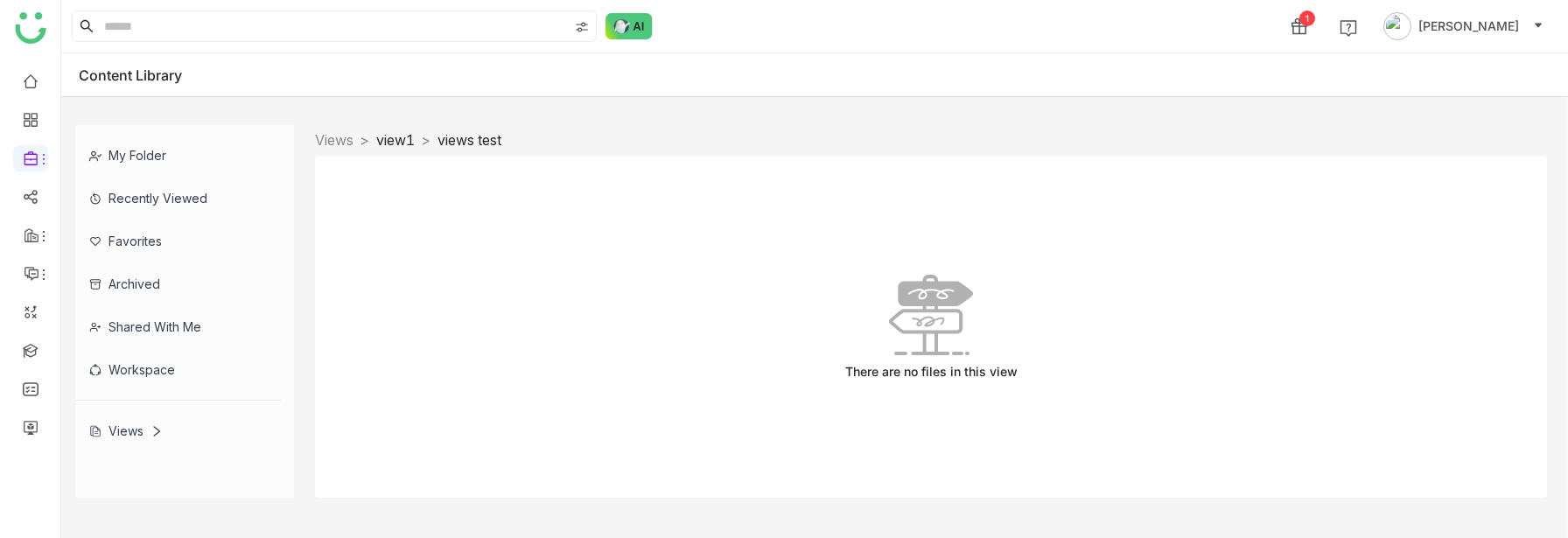
click at [414, 144] on link "view1" at bounding box center [395, 139] width 39 height 17
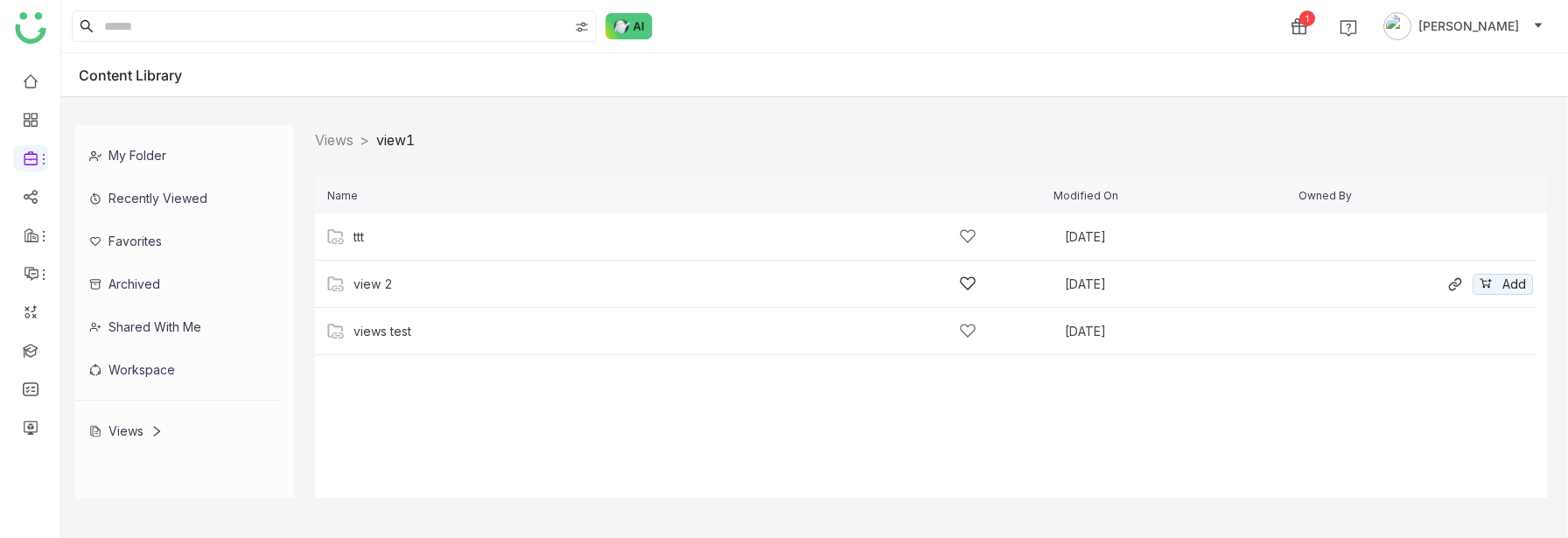
click at [393, 284] on div "view 2" at bounding box center [665, 284] width 623 height 18
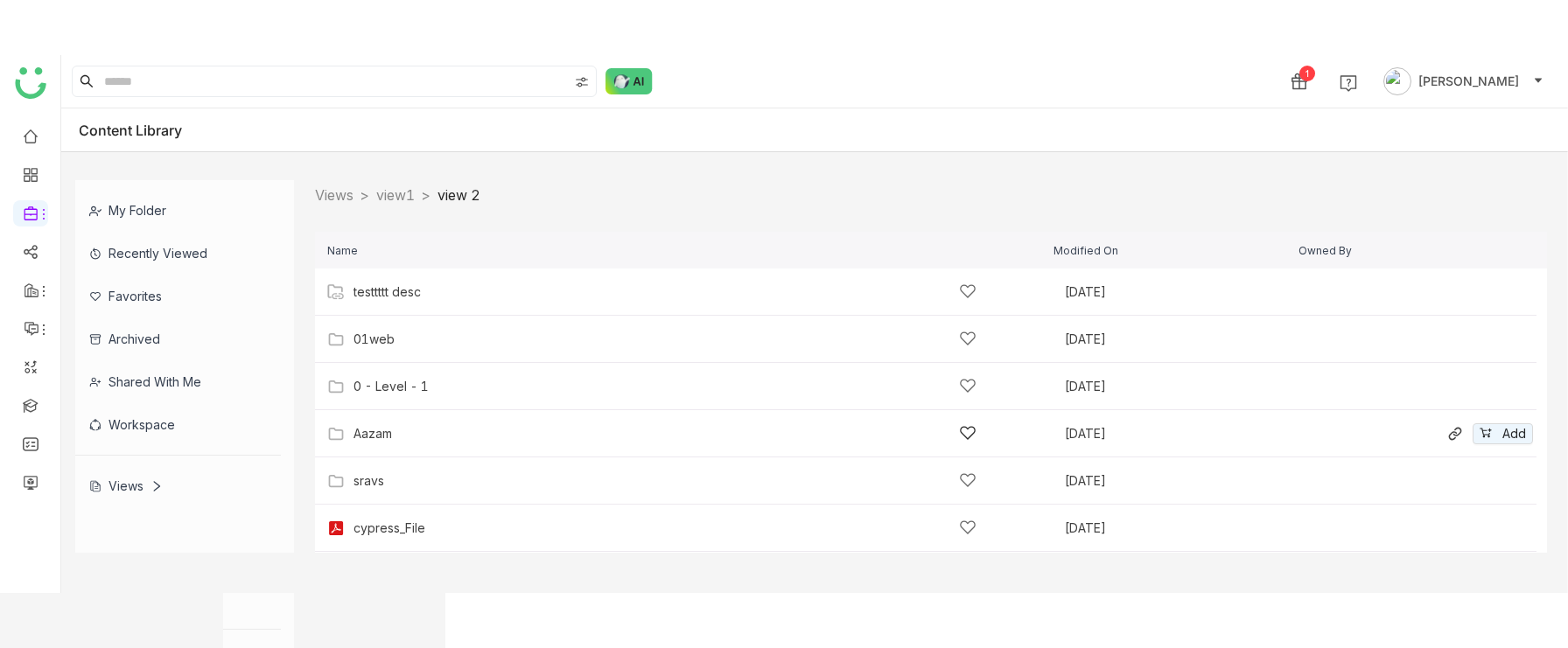
scroll to position [47, 0]
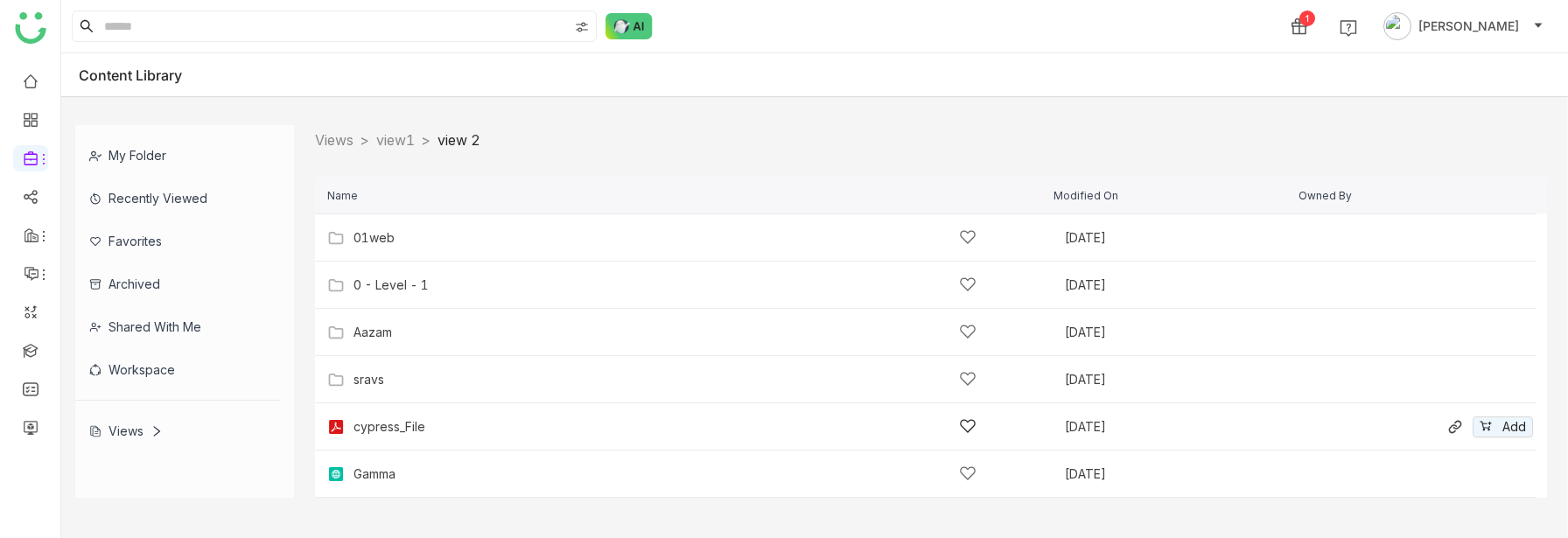
click at [434, 423] on div "cypress_File" at bounding box center [665, 426] width 623 height 18
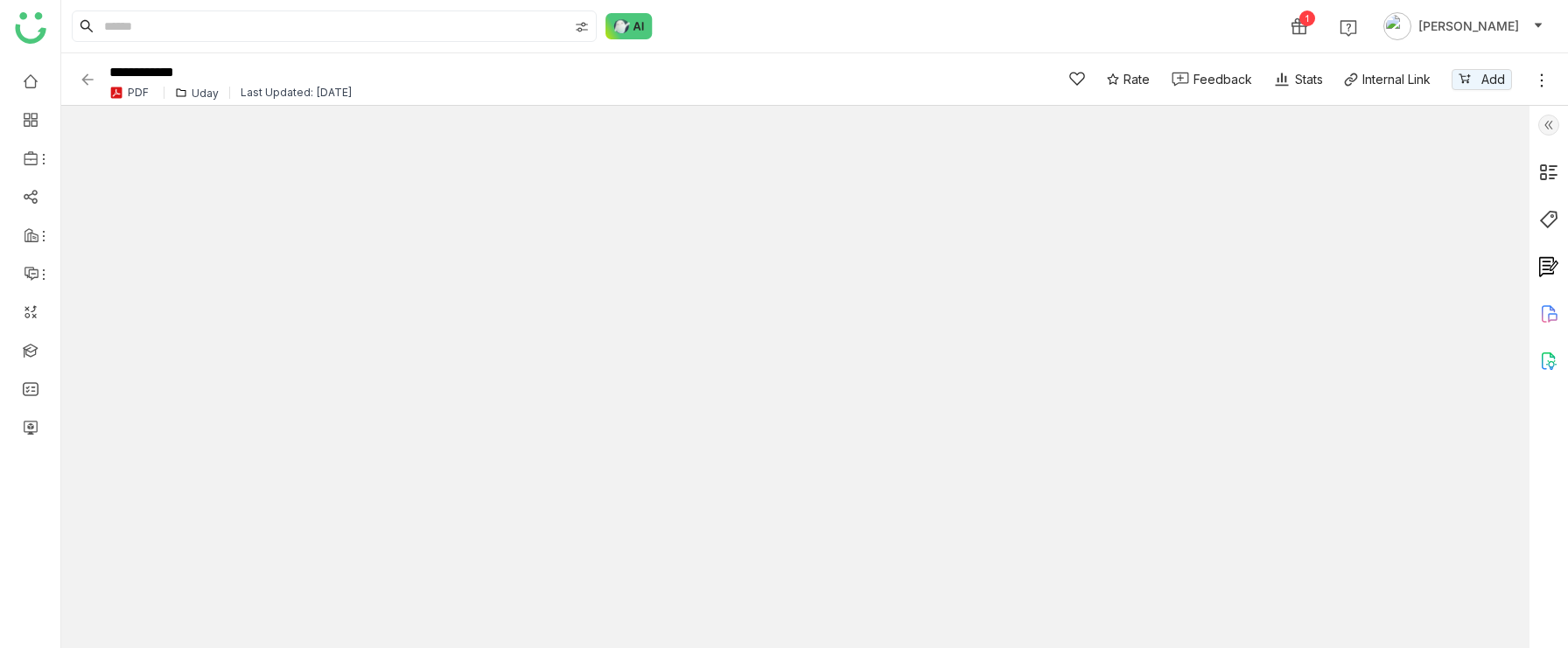
click at [209, 94] on div "Uday" at bounding box center [205, 93] width 28 height 13
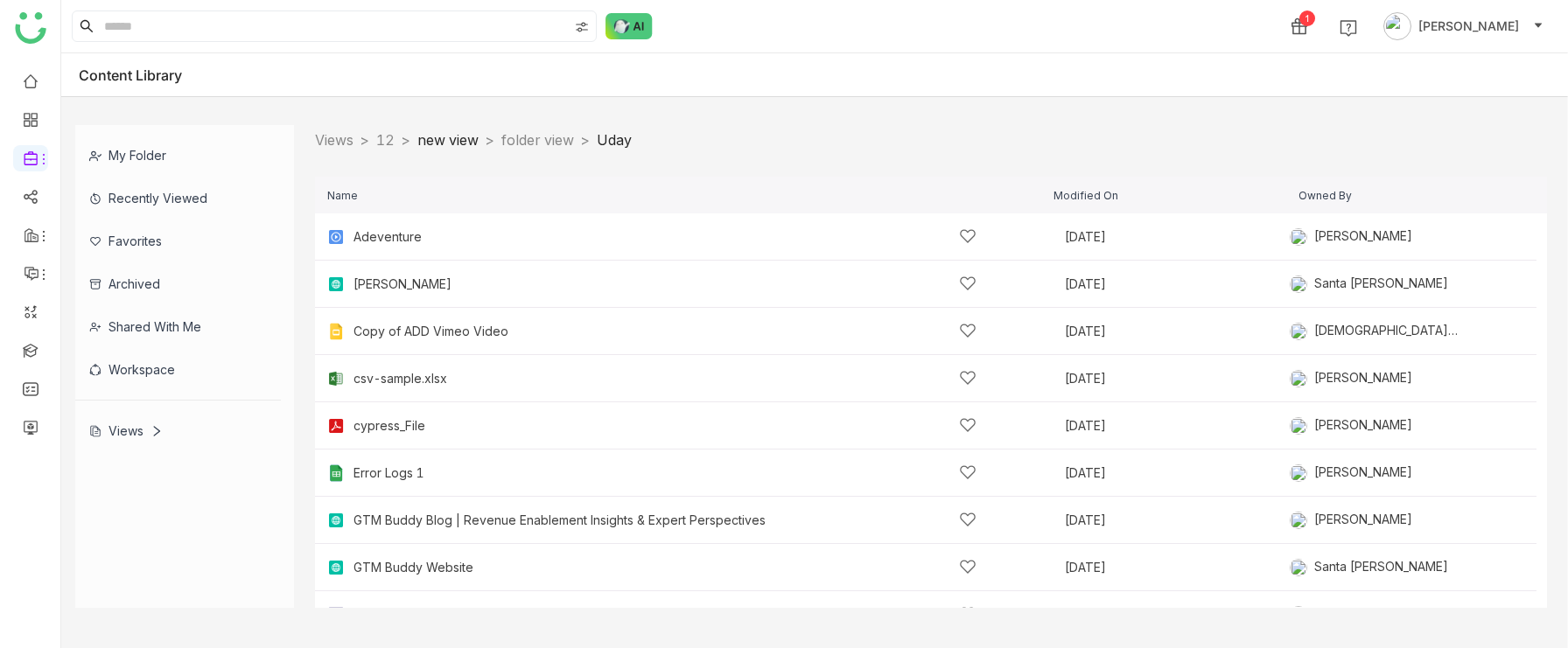
click at [449, 138] on link "new view" at bounding box center [447, 139] width 61 height 17
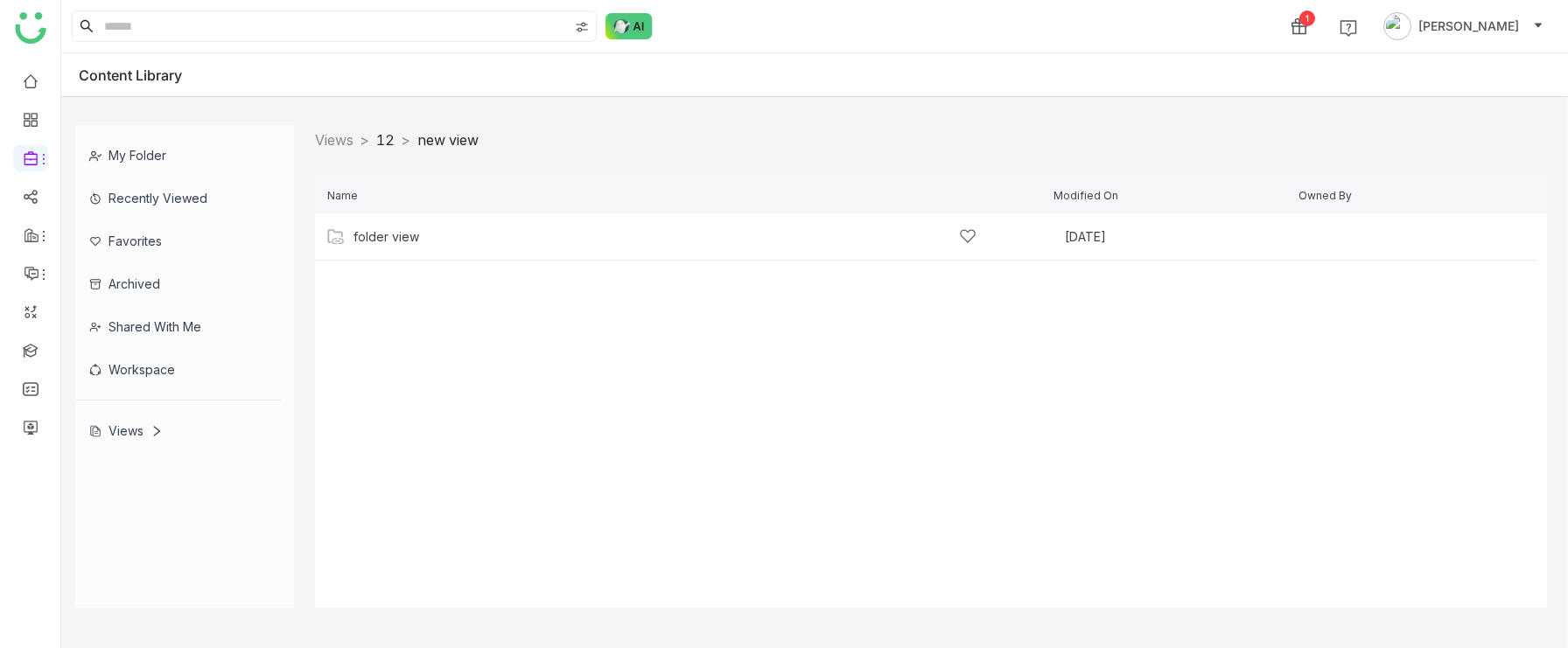
click at [394, 134] on link "12" at bounding box center [385, 139] width 18 height 17
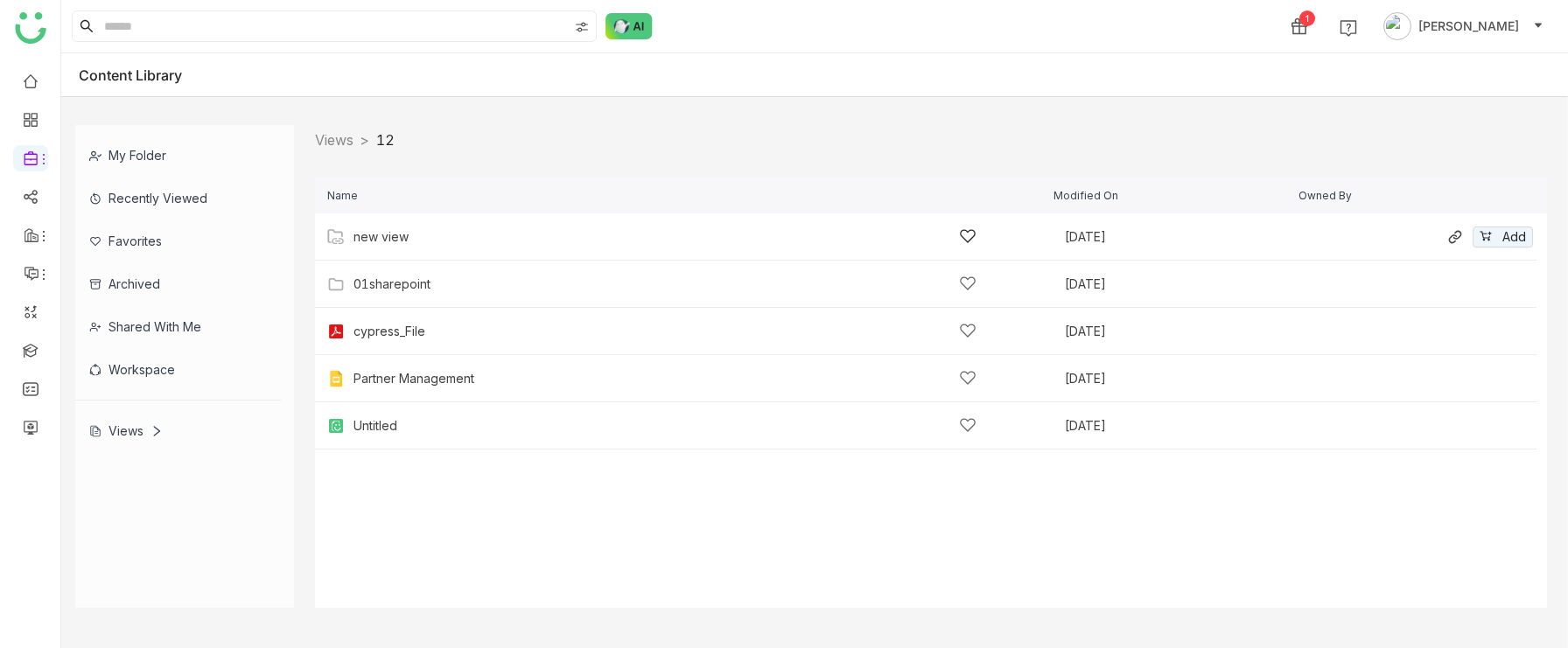
click at [388, 247] on div "new view Aug 13, 2025 Add" at bounding box center [926, 237] width 1221 height 48
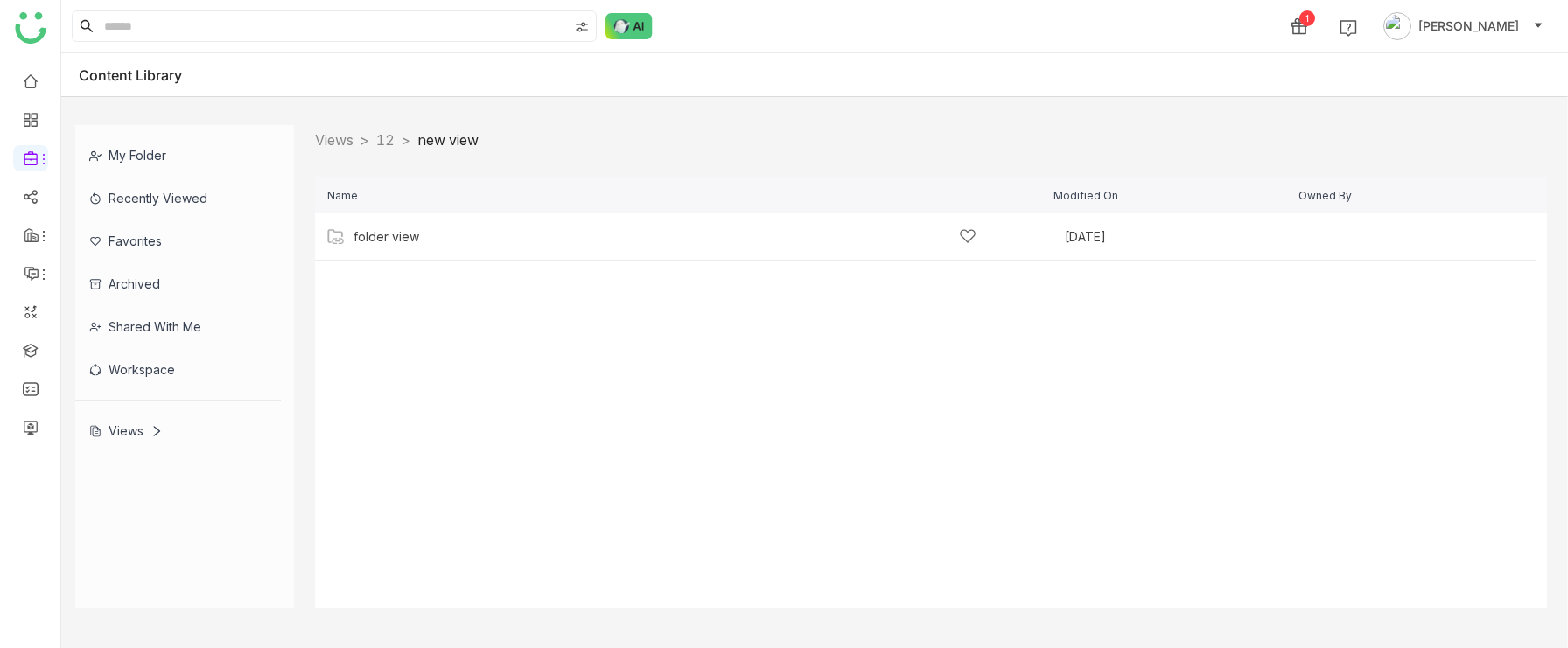
click at [388, 247] on div "folder view Sep 18, 2025 Add" at bounding box center [926, 237] width 1221 height 48
click at [392, 281] on div "Uday" at bounding box center [665, 284] width 623 height 18
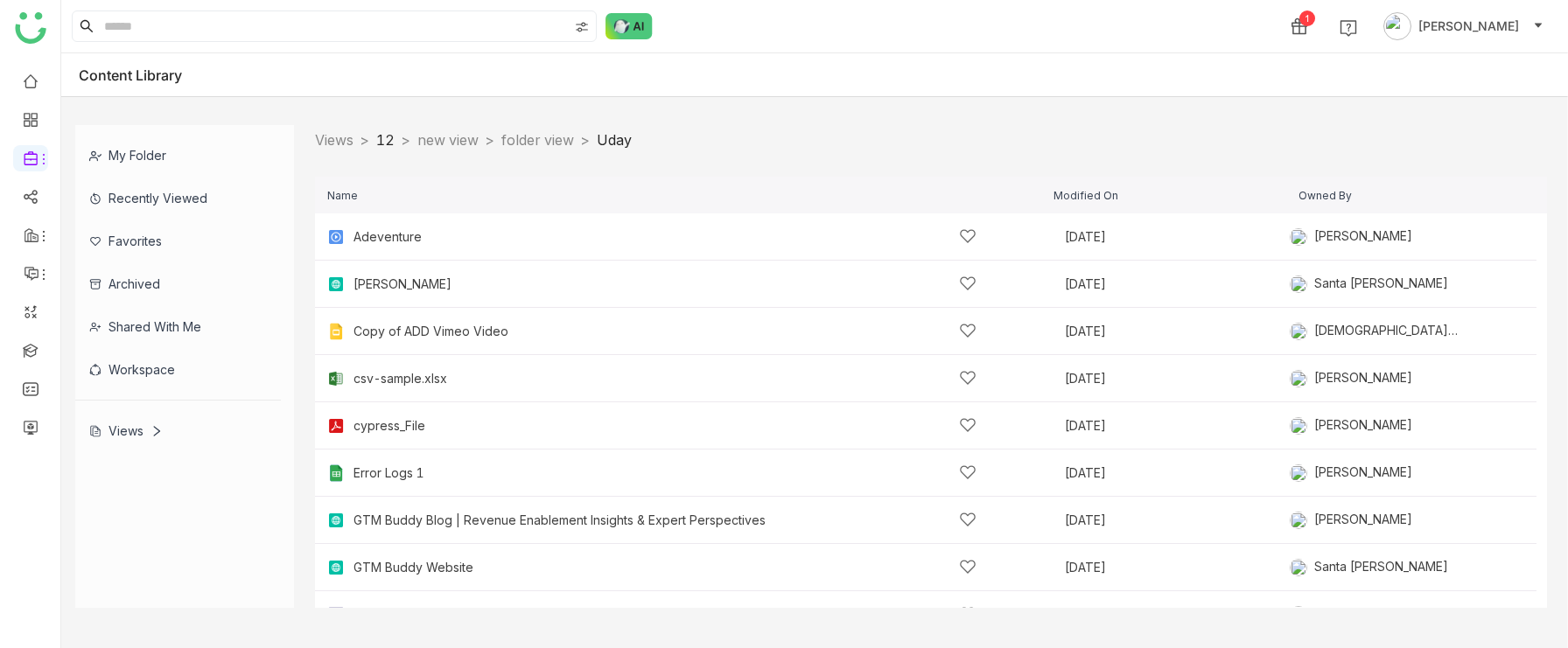
click at [394, 145] on link "12" at bounding box center [385, 139] width 18 height 17
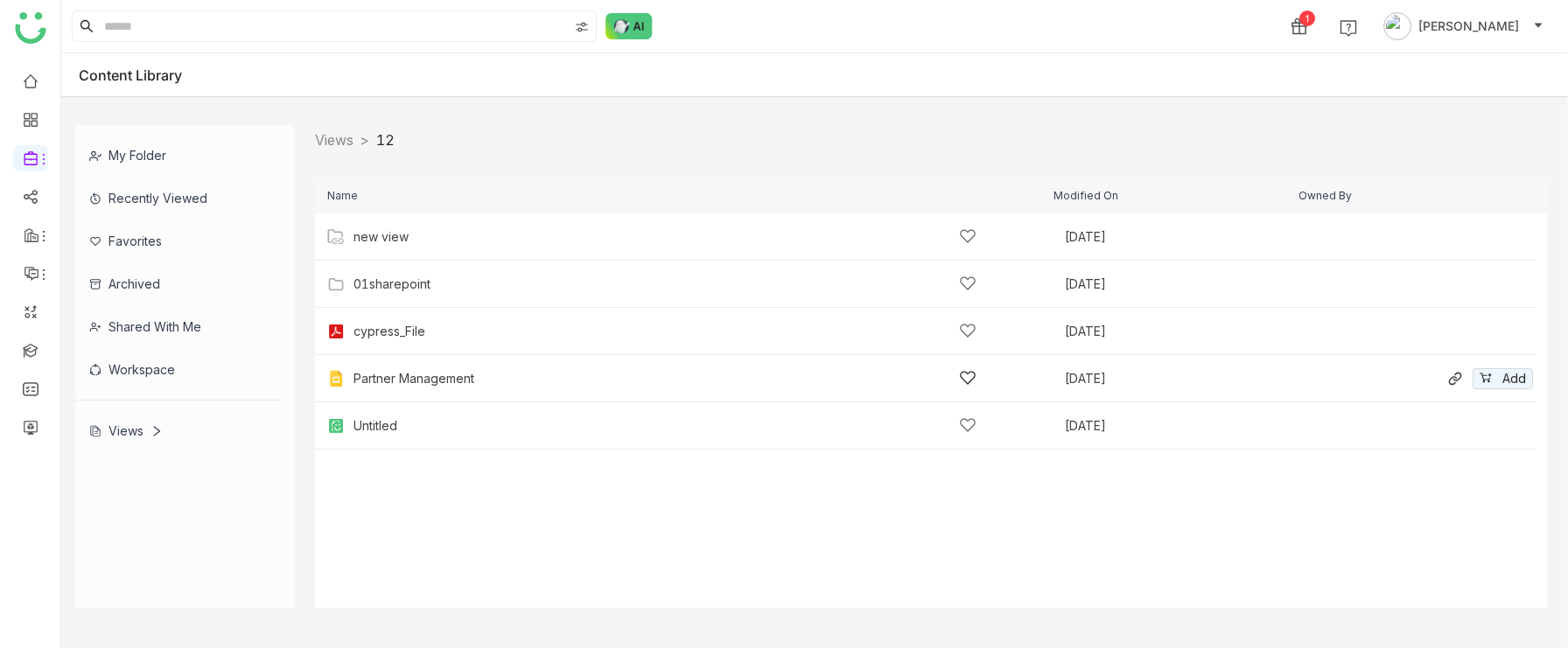
click at [504, 378] on div "Partner Management" at bounding box center [665, 379] width 623 height 18
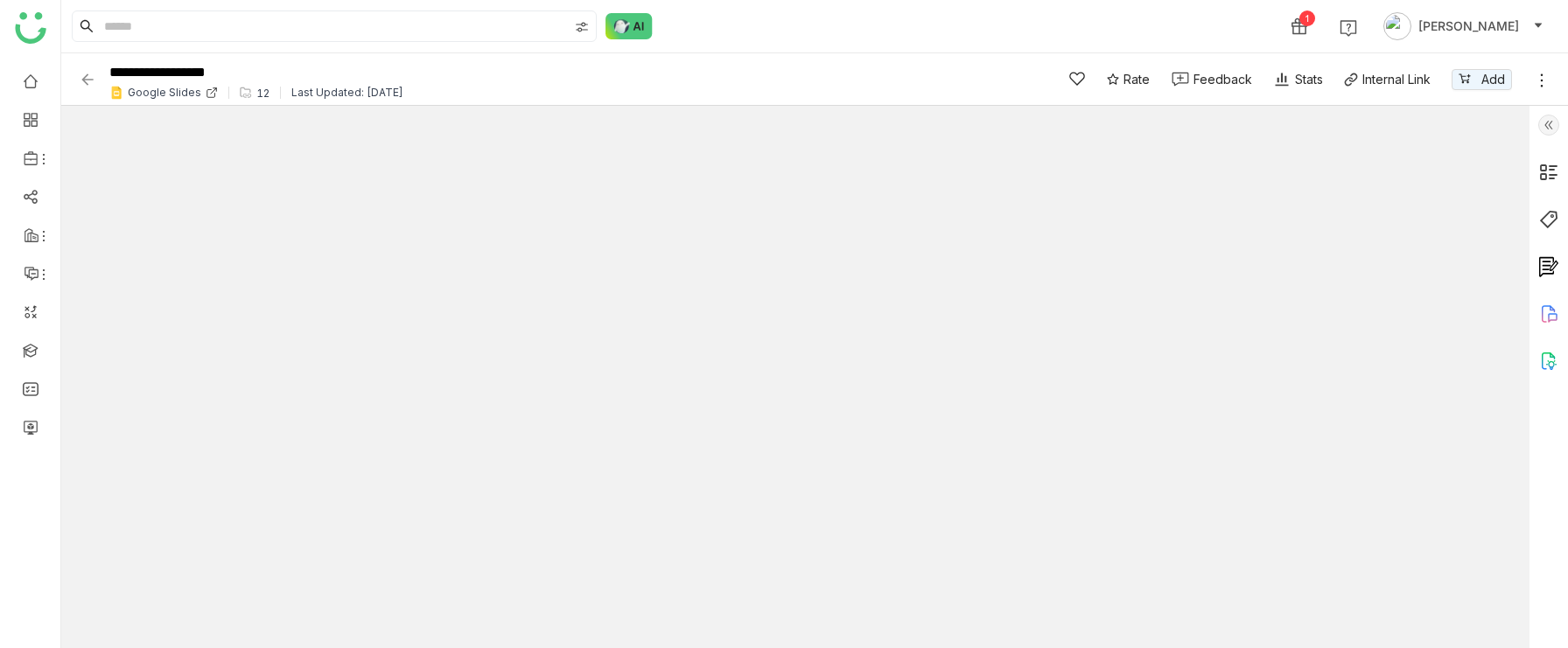
click at [86, 73] on img at bounding box center [87, 79] width 17 height 17
